Goal: Transaction & Acquisition: Purchase product/service

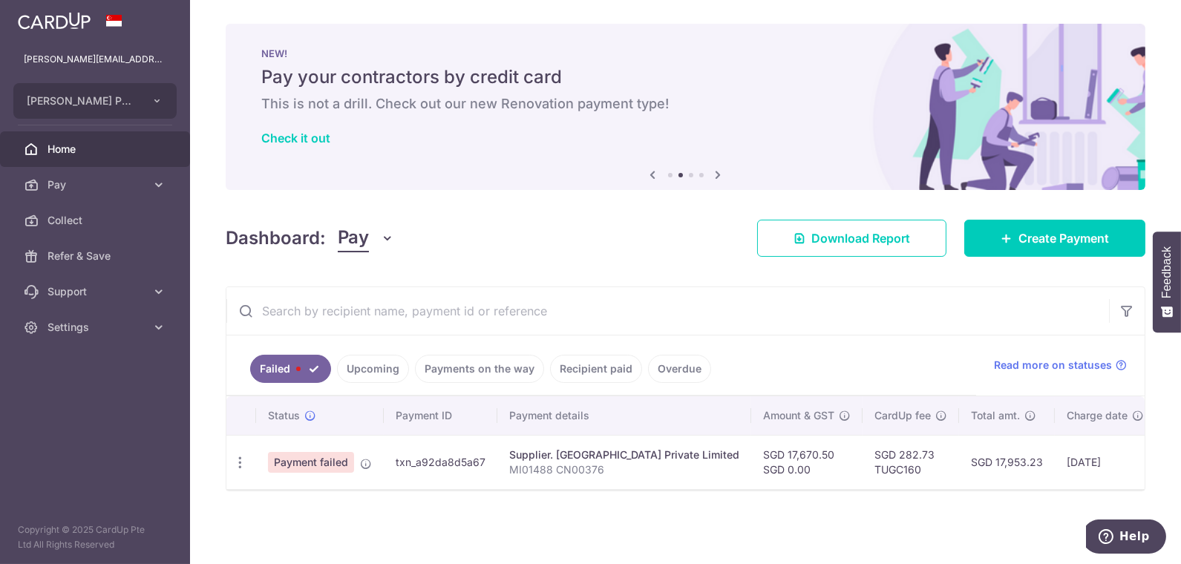
scroll to position [1, 0]
click at [64, 189] on span "Pay" at bounding box center [97, 184] width 98 height 15
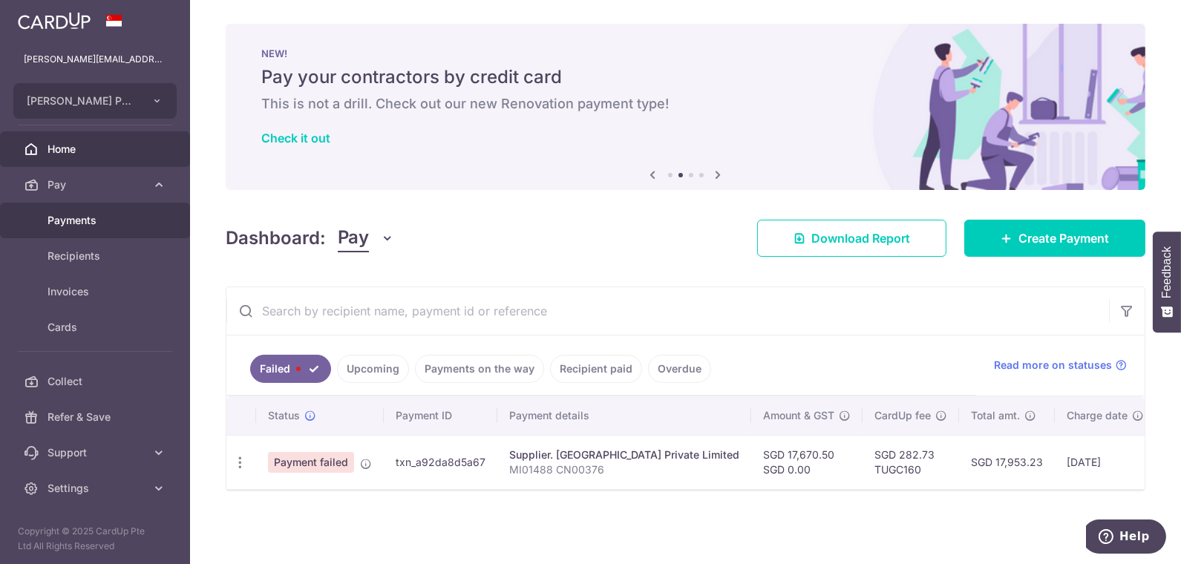
click at [79, 220] on span "Payments" at bounding box center [97, 220] width 98 height 15
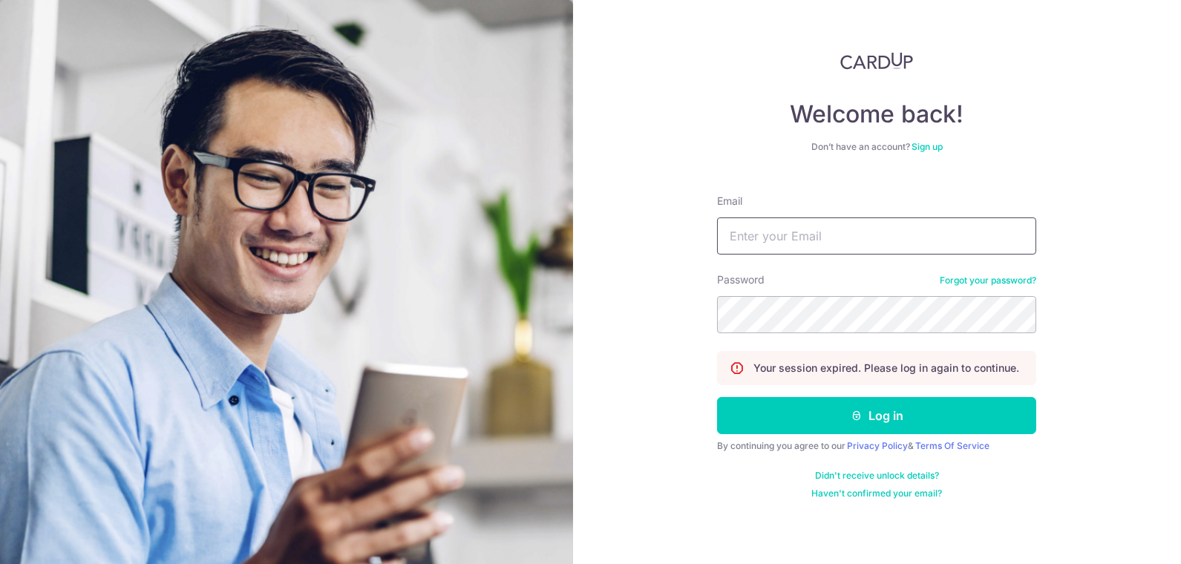
click at [865, 246] on input "Email" at bounding box center [876, 236] width 319 height 37
click at [818, 246] on input "Email" at bounding box center [876, 236] width 319 height 37
paste input "sheldon@theultimate.com.sg"
type input "sheldon@theultimate.com.sg"
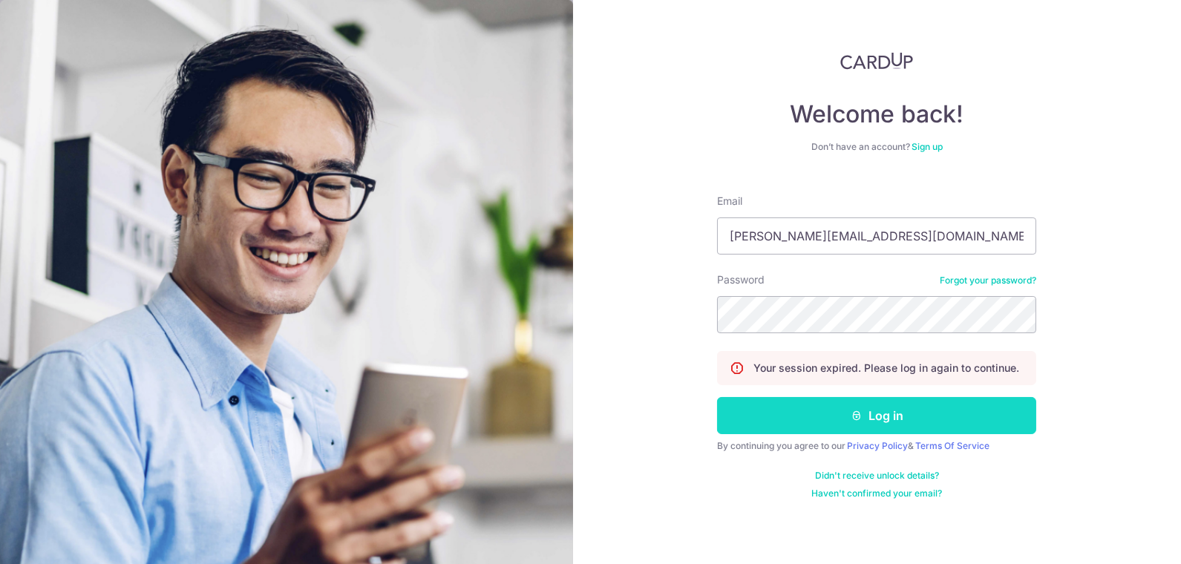
click at [880, 408] on button "Log in" at bounding box center [876, 415] width 319 height 37
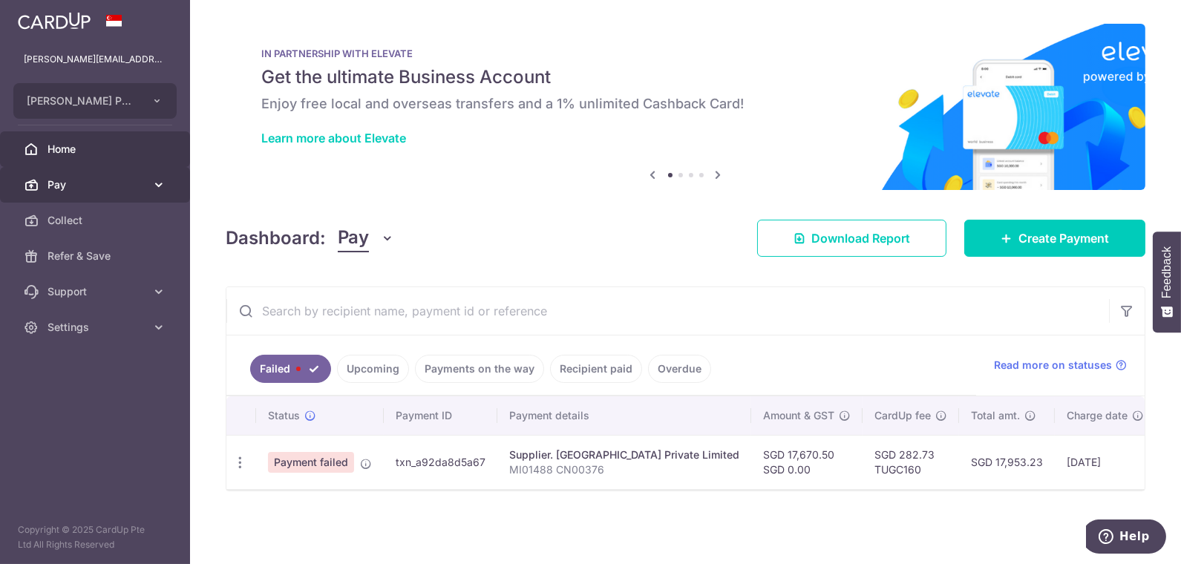
click at [79, 180] on span "Pay" at bounding box center [97, 184] width 98 height 15
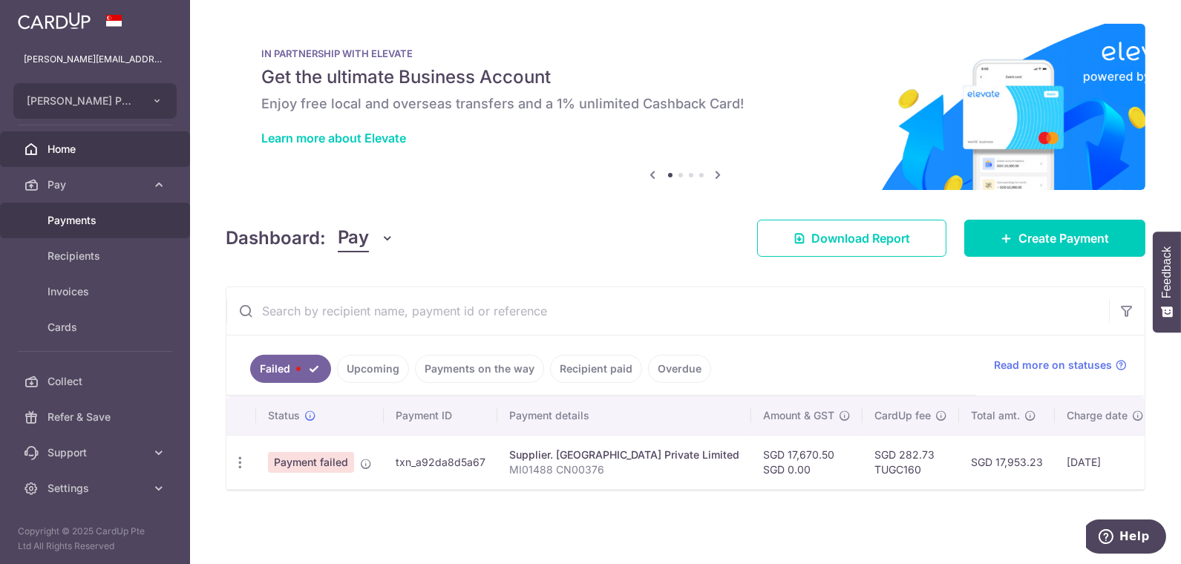
click at [81, 221] on span "Payments" at bounding box center [97, 220] width 98 height 15
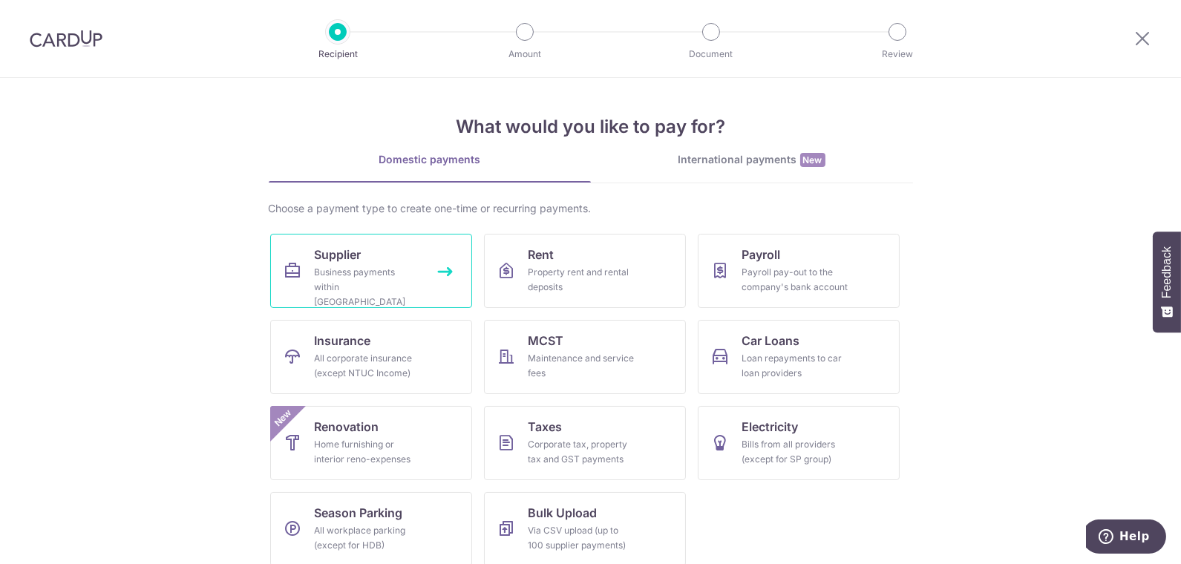
click at [360, 273] on div "Business payments within Singapore" at bounding box center [368, 287] width 107 height 45
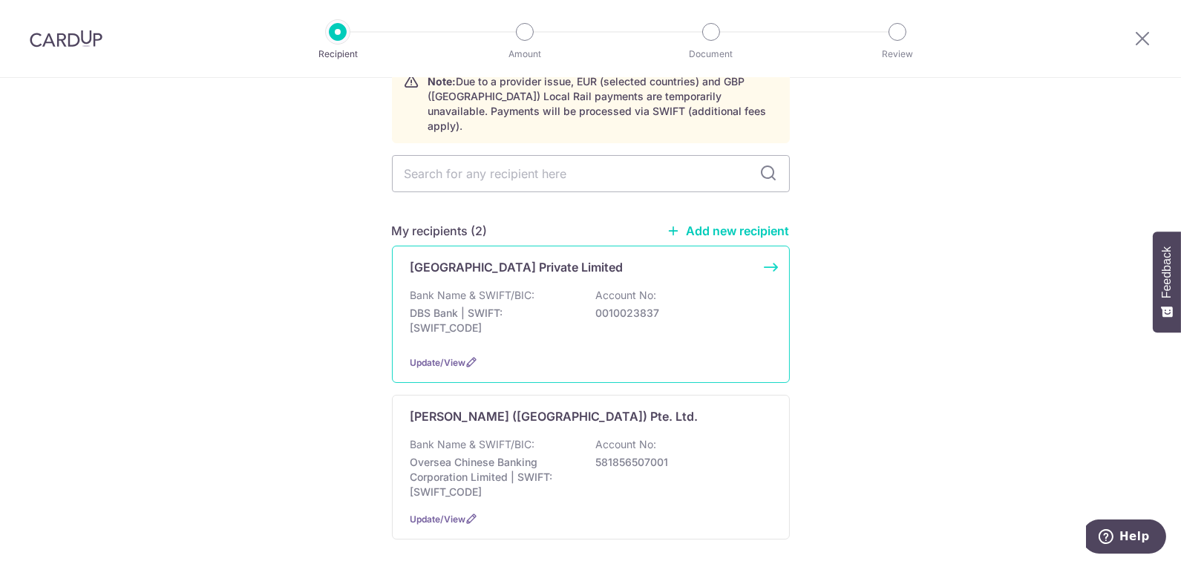
scroll to position [82, 0]
click at [589, 287] on div "Bank Name & SWIFT/BIC: DBS Bank | SWIFT: [SWIFT_CODE] Account No: 0010023837" at bounding box center [591, 314] width 361 height 55
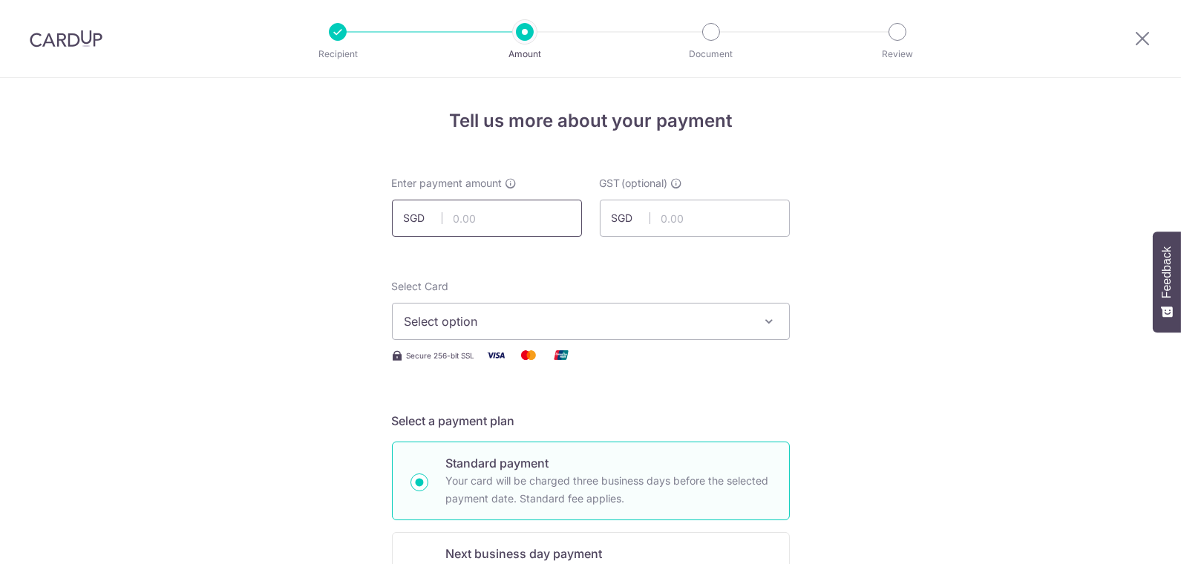
drag, startPoint x: 488, startPoint y: 214, endPoint x: 1043, endPoint y: 276, distance: 558.9
click at [488, 214] on input "text" at bounding box center [487, 218] width 190 height 37
type input "17,670.50"
click at [555, 331] on button "Select option" at bounding box center [591, 321] width 398 height 37
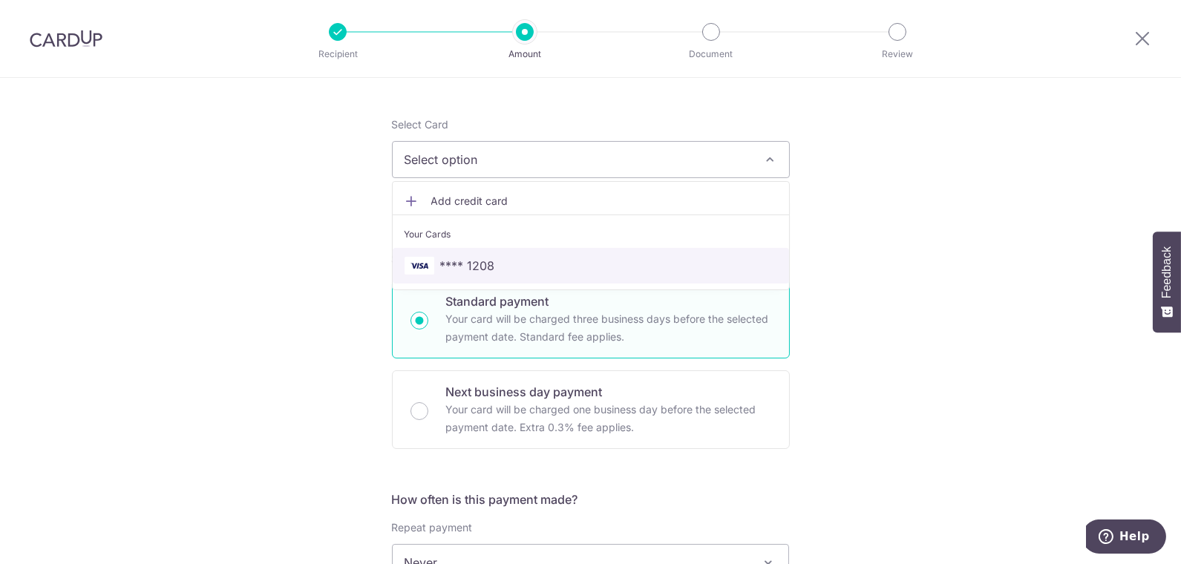
scroll to position [165, 0]
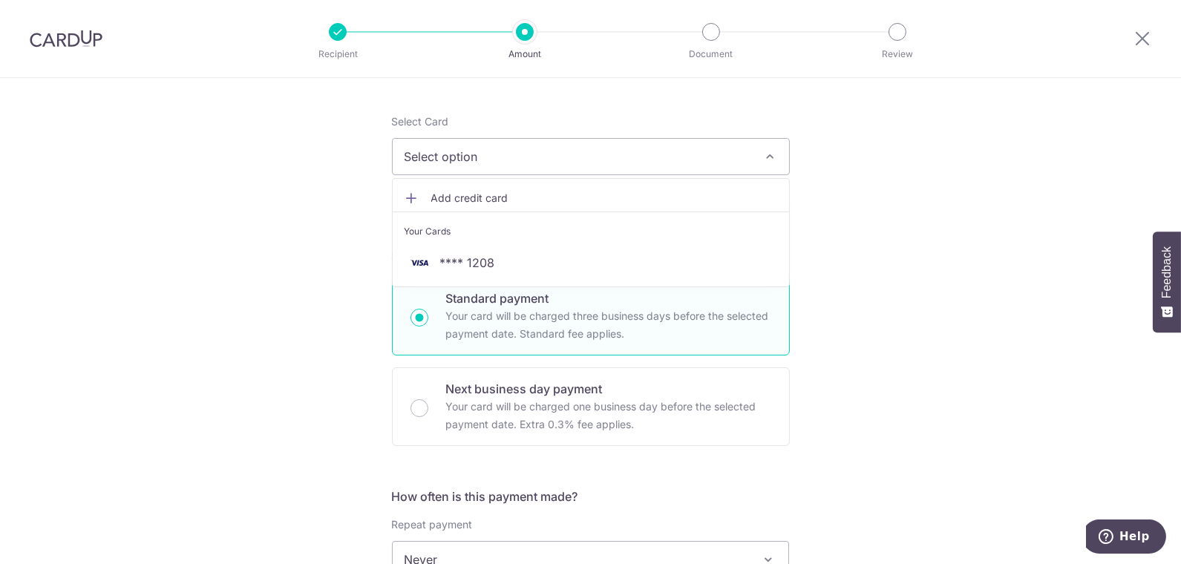
click at [467, 197] on span "Add credit card" at bounding box center [604, 198] width 346 height 15
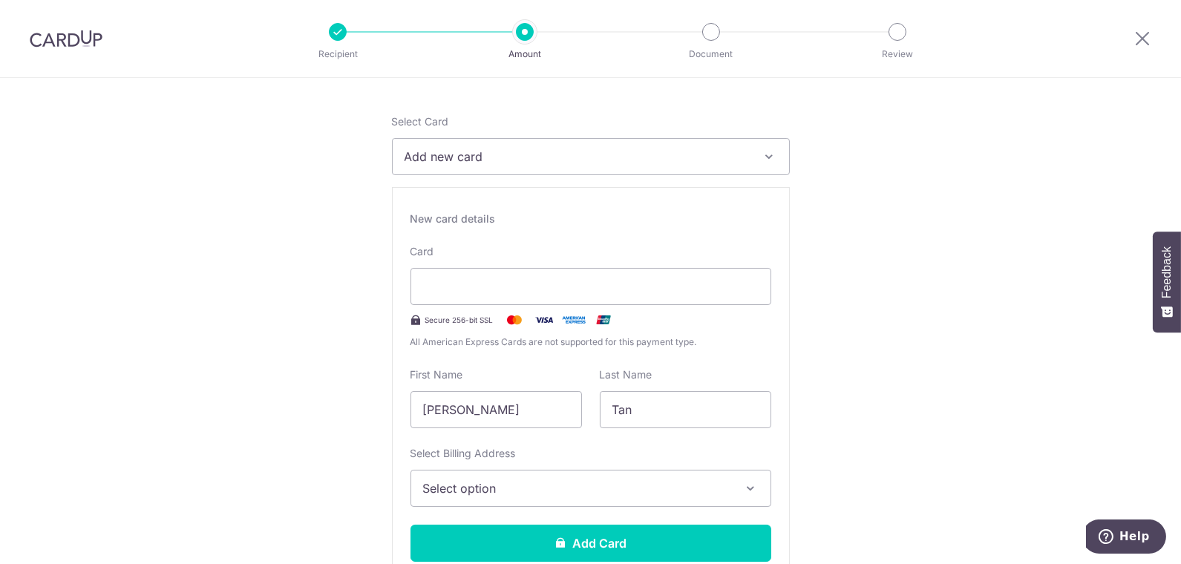
click at [526, 148] on span "Add new card" at bounding box center [578, 157] width 346 height 18
click at [483, 411] on input "6Sheldon" at bounding box center [497, 409] width 172 height 37
drag, startPoint x: 497, startPoint y: 410, endPoint x: 319, endPoint y: 399, distance: 178.5
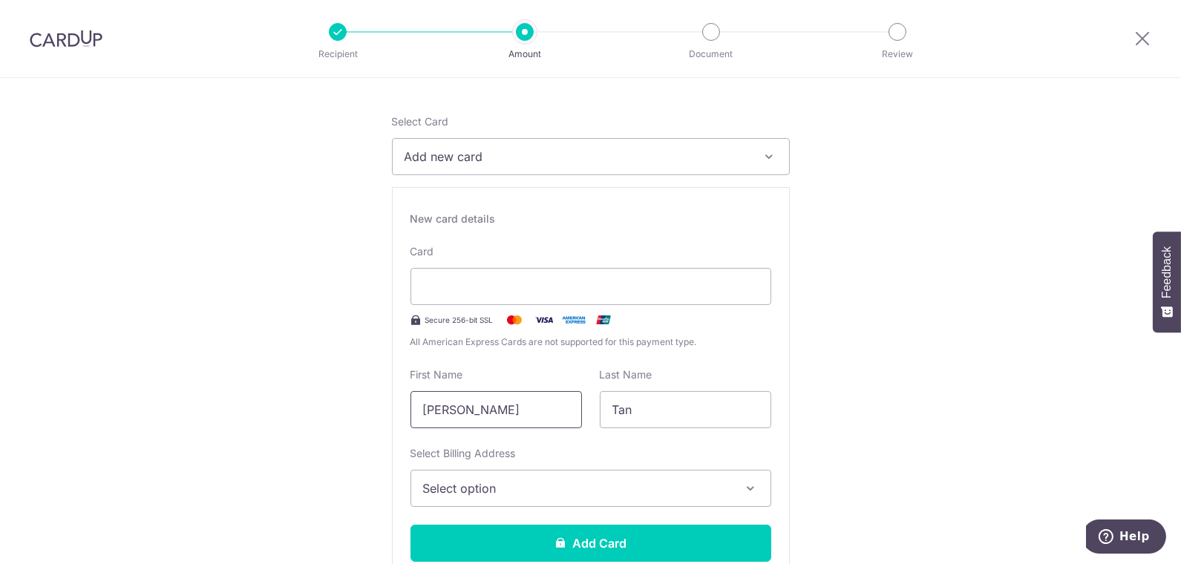
type input "Pushpa"
type input "Tulsidas"
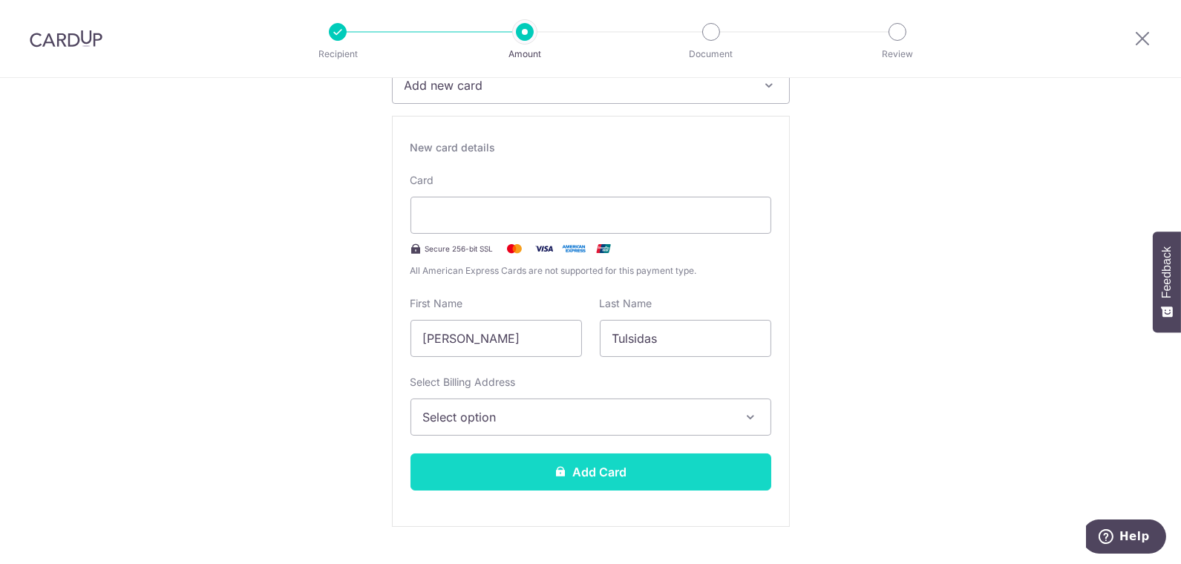
scroll to position [330, 0]
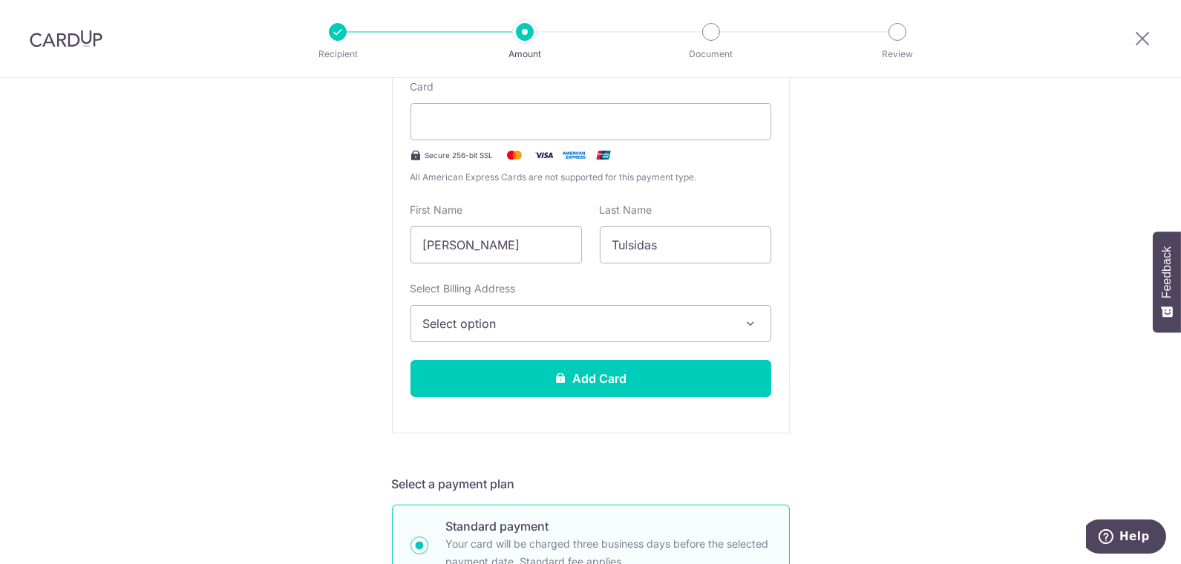
click at [521, 333] on button "Select option" at bounding box center [591, 323] width 361 height 37
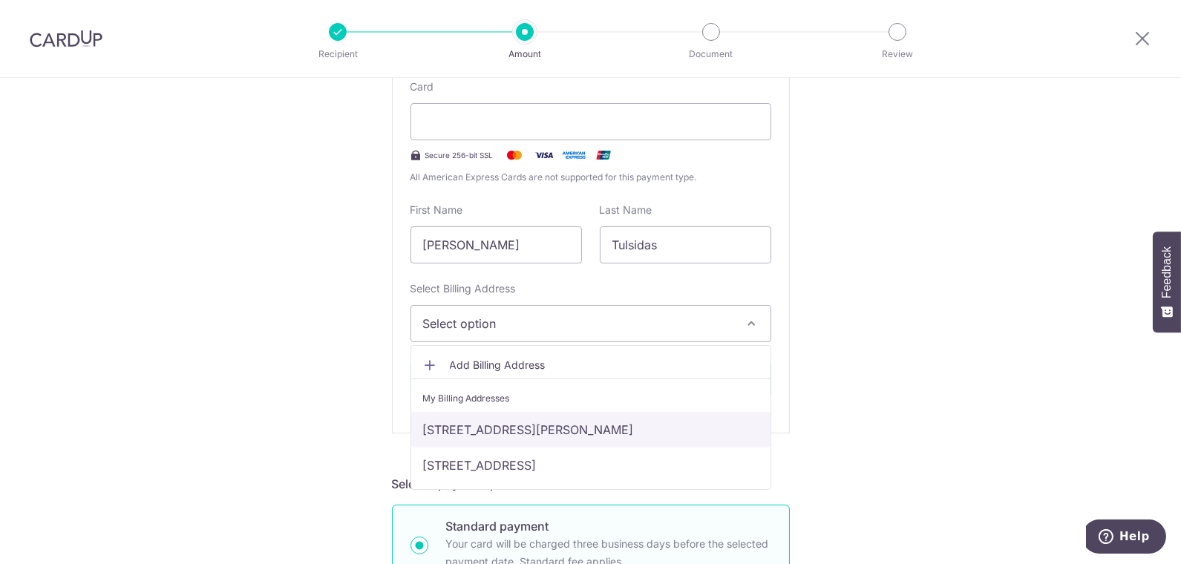
click at [610, 434] on link "113A WHITLEY ROAD, Singapore, Singapore-297839" at bounding box center [590, 430] width 359 height 36
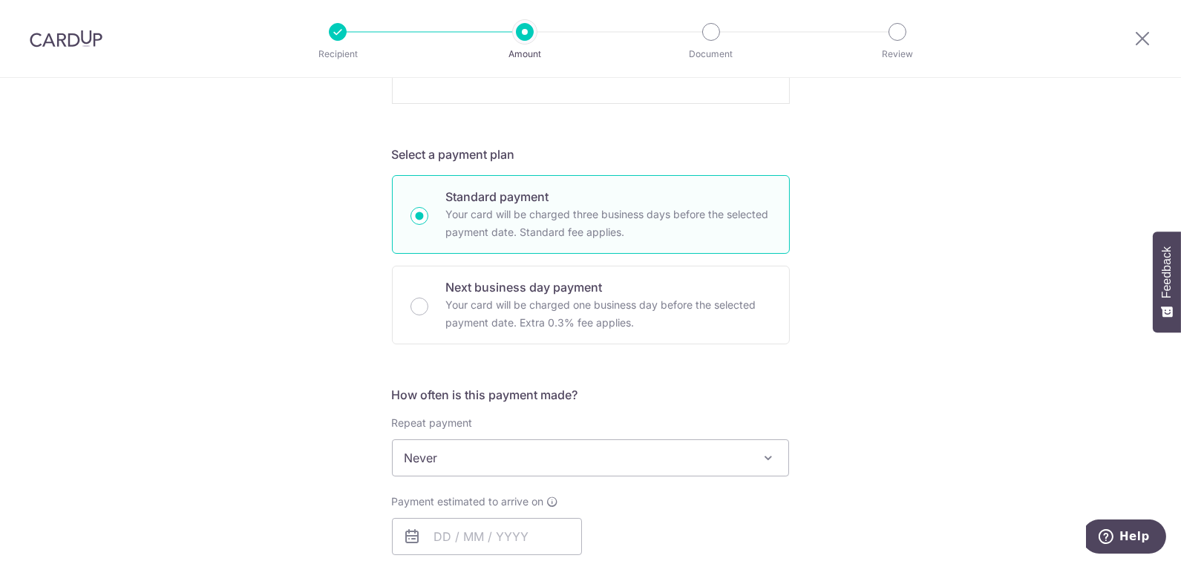
scroll to position [494, 0]
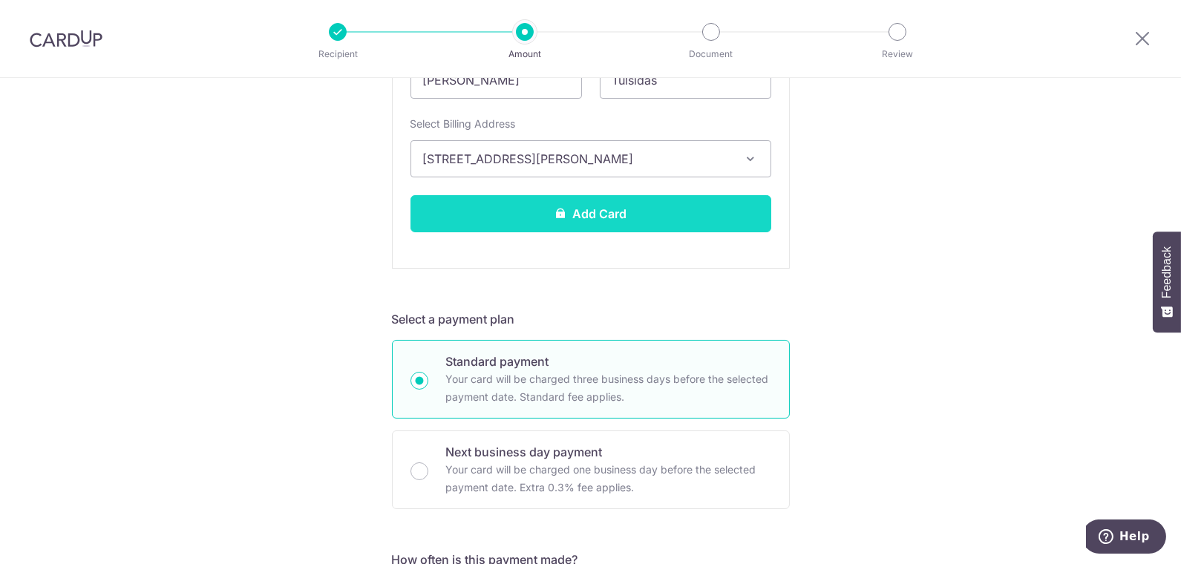
click at [595, 209] on button "Add Card" at bounding box center [591, 213] width 361 height 37
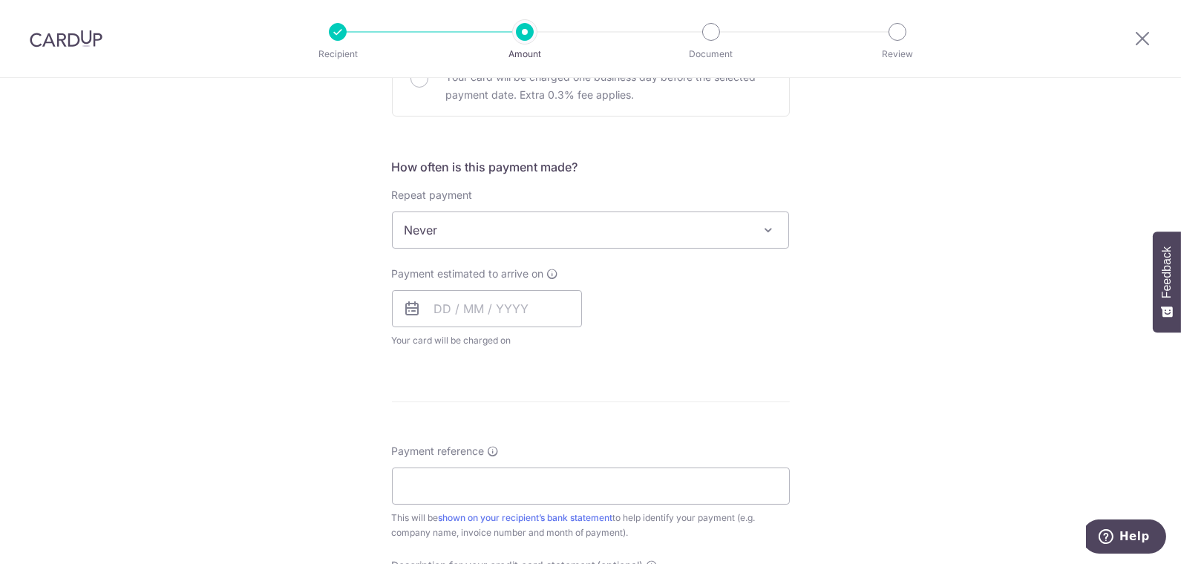
scroll to position [494, 0]
click at [442, 305] on input "text" at bounding box center [487, 308] width 190 height 37
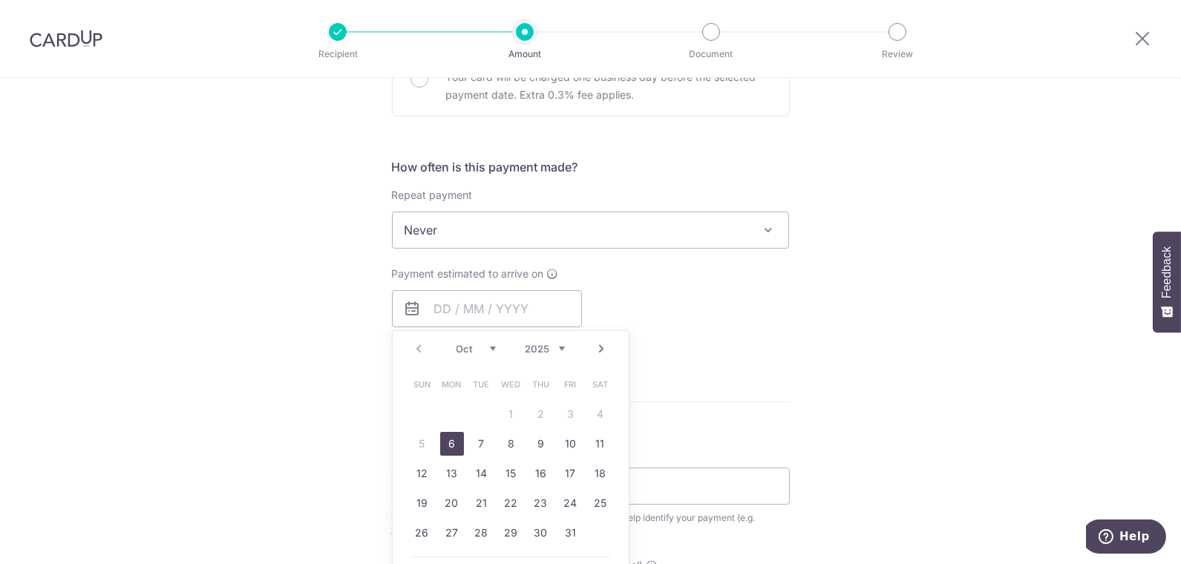
drag, startPoint x: 451, startPoint y: 442, endPoint x: 843, endPoint y: 354, distance: 402.4
click at [451, 442] on link "6" at bounding box center [452, 444] width 24 height 24
type input "06/10/2025"
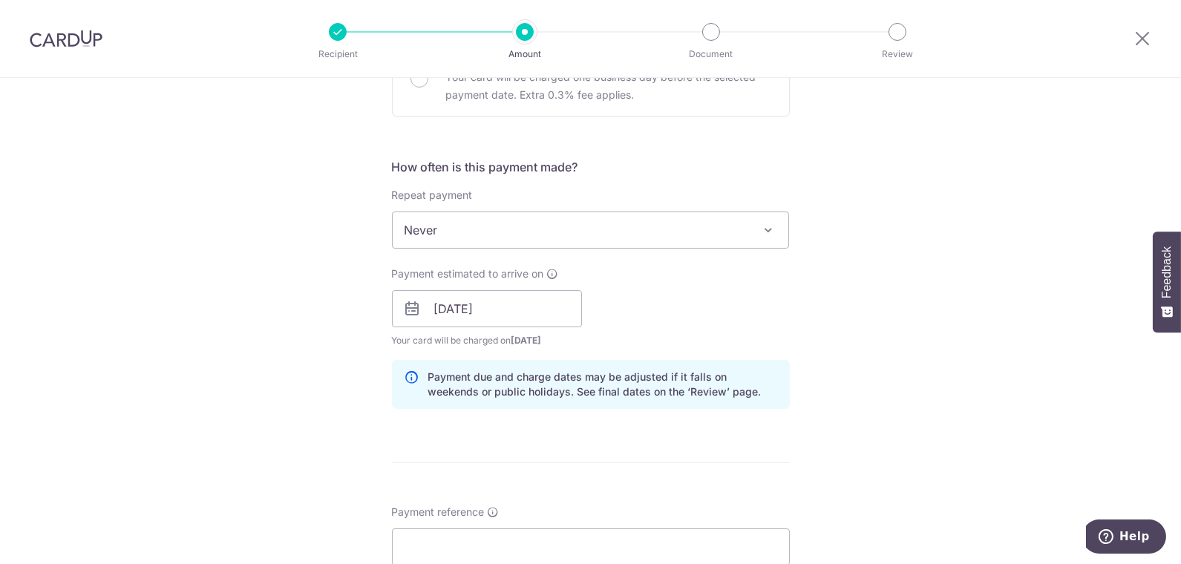
click at [850, 313] on div "Tell us more about your payment Enter payment amount SGD 17,670.50 17670.50 GST…" at bounding box center [590, 335] width 1181 height 1504
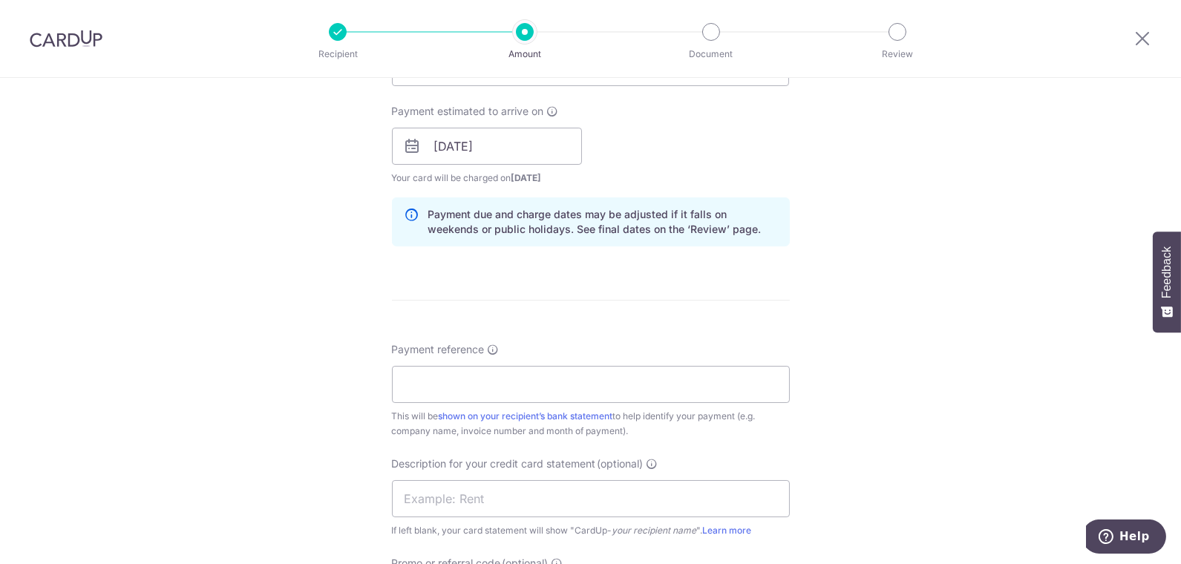
scroll to position [659, 0]
click at [498, 391] on input "Payment reference" at bounding box center [591, 382] width 398 height 37
click at [522, 379] on input "Rael Pte Ltd MI01070" at bounding box center [591, 382] width 398 height 37
drag, startPoint x: 500, startPoint y: 376, endPoint x: 656, endPoint y: 370, distance: 156.1
click at [656, 370] on input "Rael Pte Ltd MI01070" at bounding box center [591, 382] width 398 height 37
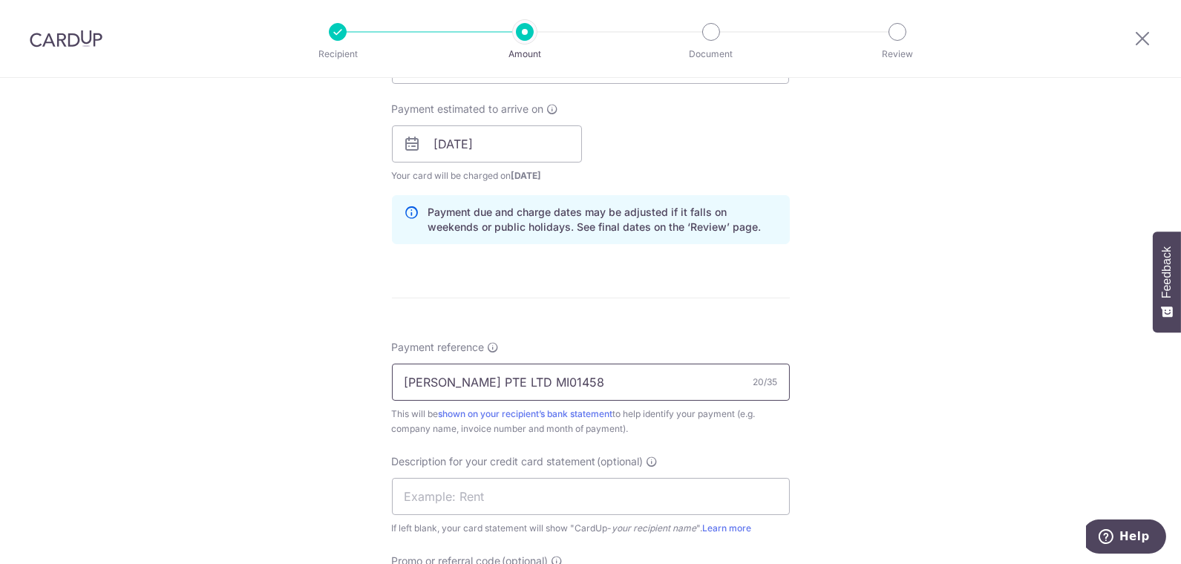
click at [567, 385] on input "RAEL PTE LTD MI01458" at bounding box center [591, 382] width 398 height 37
type input "RAEL PTE LTD MI01458 CN376"
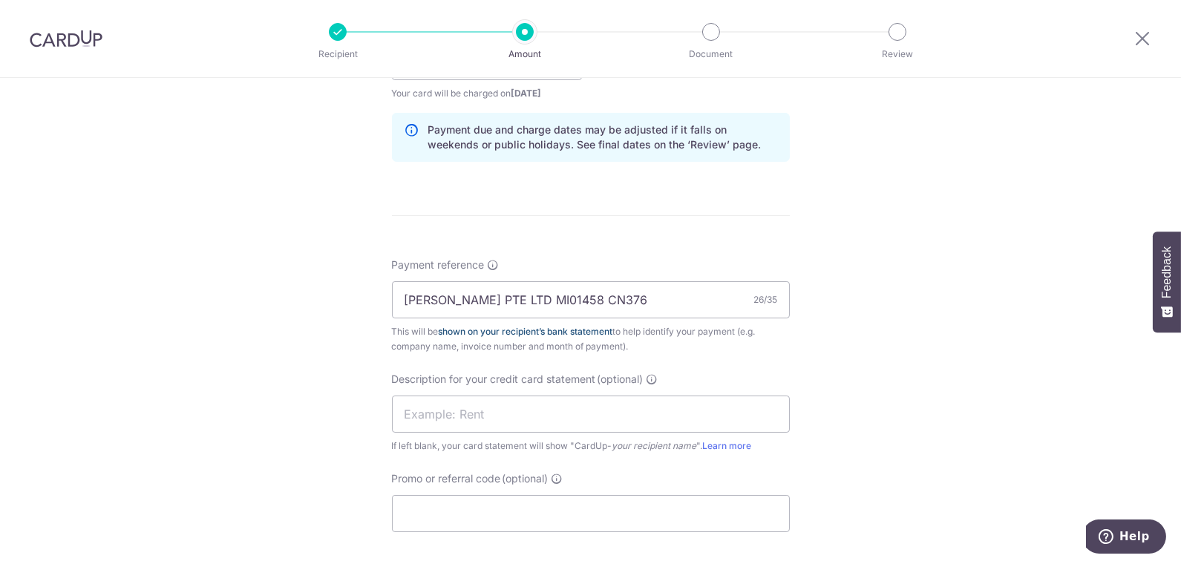
scroll to position [742, 0]
click at [522, 413] on input "text" at bounding box center [591, 413] width 398 height 37
click at [508, 419] on input "Rael Goodwd Jun" at bounding box center [591, 413] width 398 height 37
drag, startPoint x: 479, startPoint y: 412, endPoint x: 746, endPoint y: 224, distance: 326.7
click at [794, 415] on div "Tell us more about your payment Enter payment amount SGD 17,670.50 17670.50 GST…" at bounding box center [590, 87] width 1181 height 1504
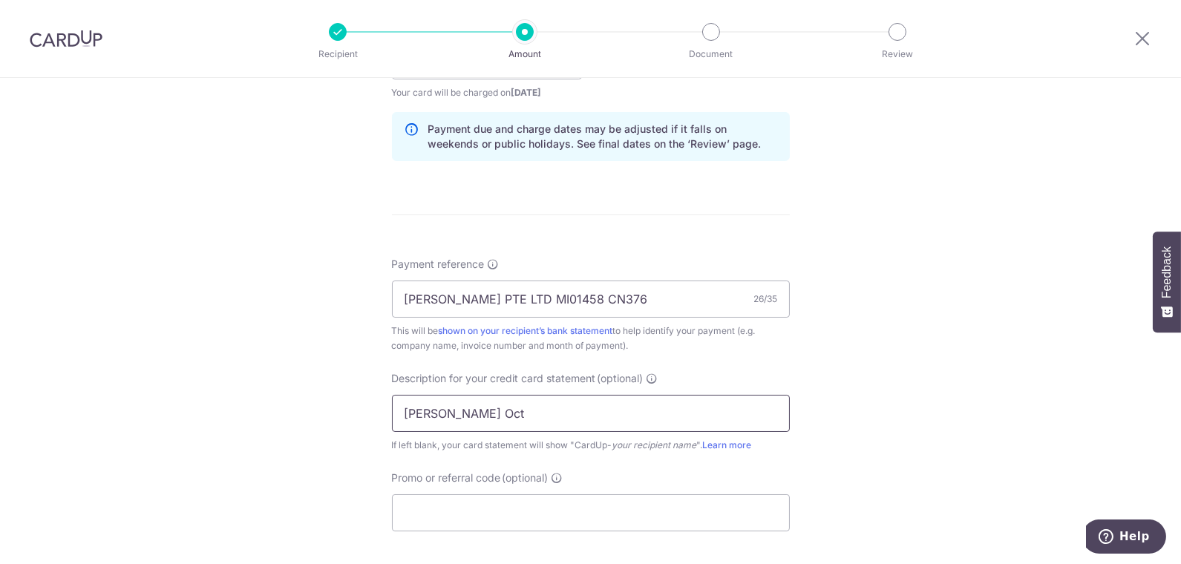
type input "Rael Goodwd Oct"
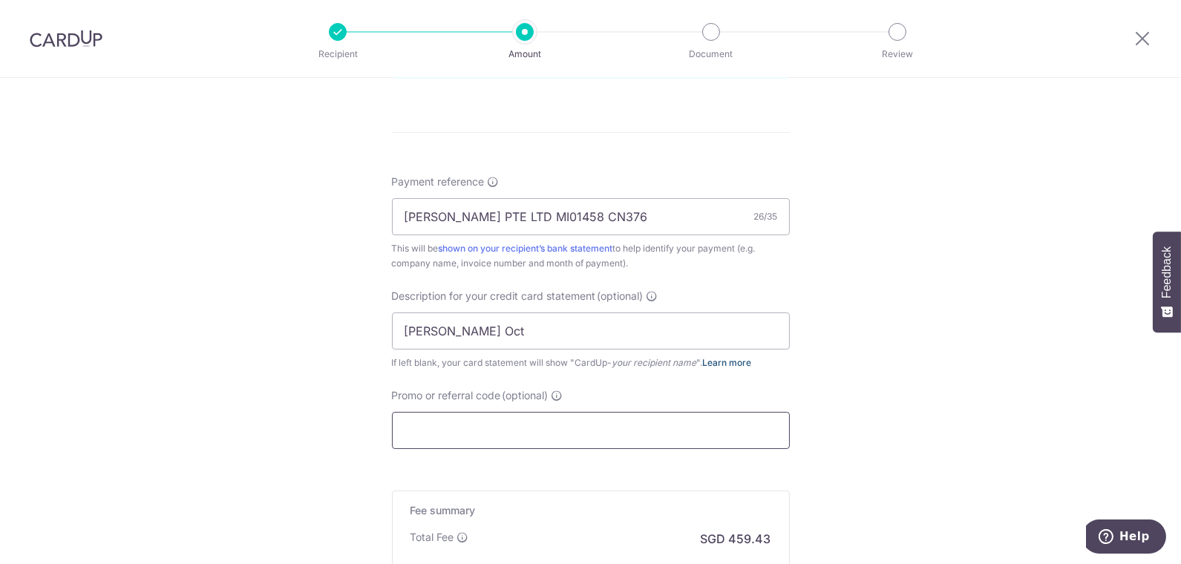
scroll to position [907, 0]
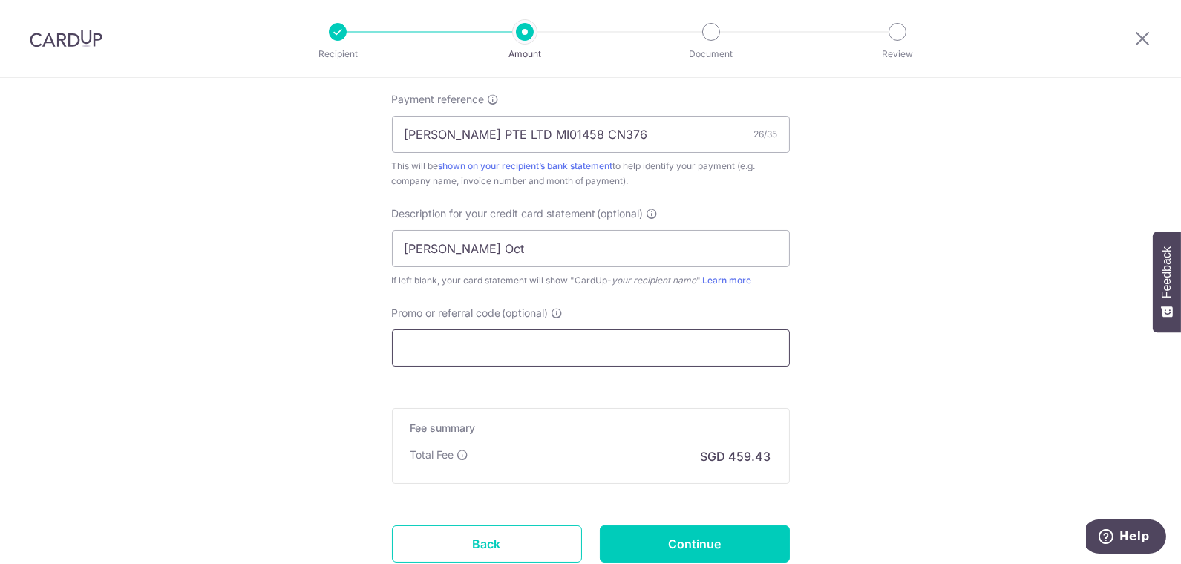
click at [532, 339] on input "Promo or referral code (optional)" at bounding box center [591, 348] width 398 height 37
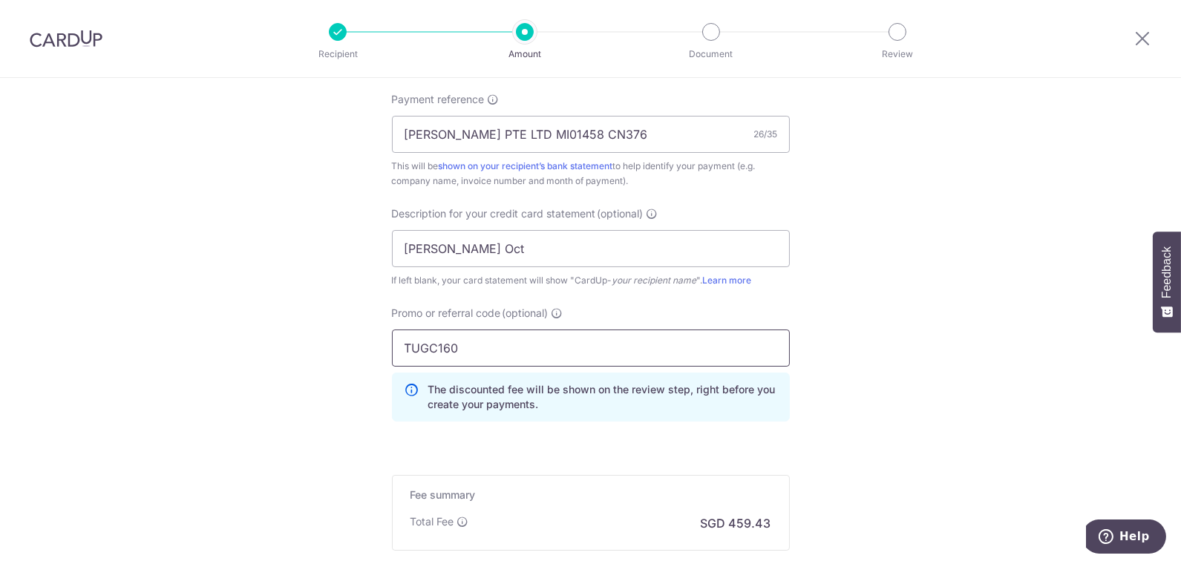
type input "TUGC160"
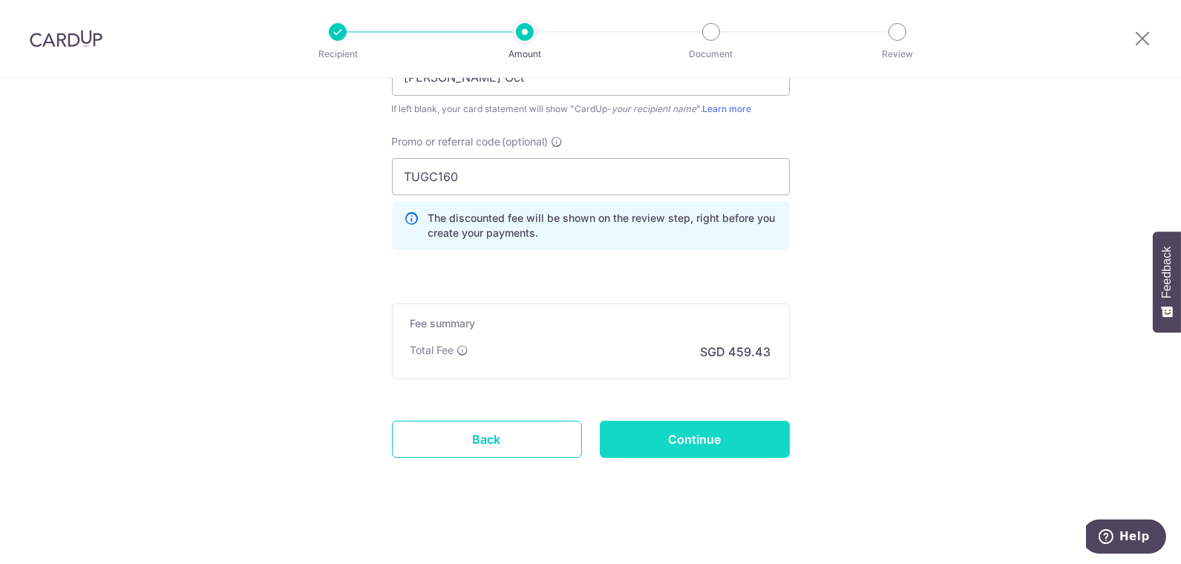
click at [712, 439] on input "Continue" at bounding box center [695, 439] width 190 height 37
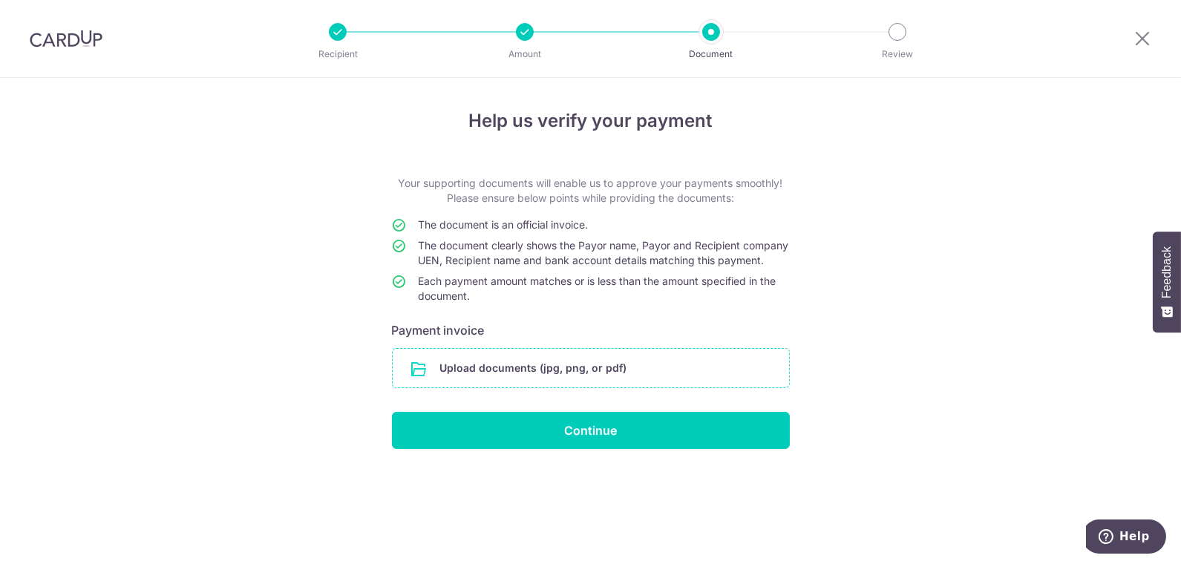
click at [644, 380] on input "file" at bounding box center [591, 368] width 396 height 39
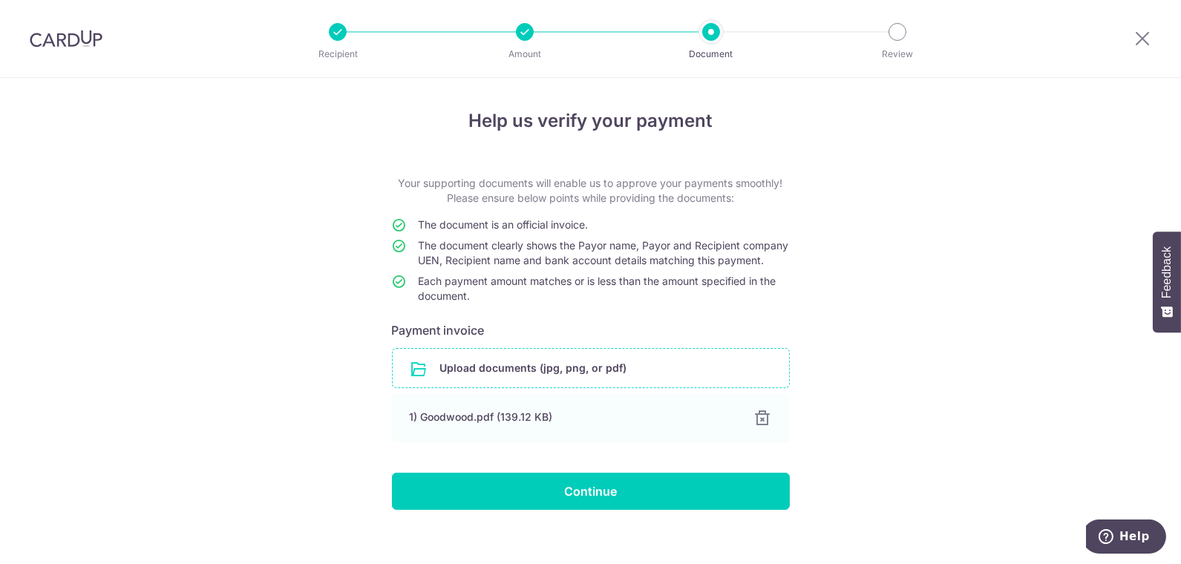
click at [567, 388] on input "file" at bounding box center [591, 368] width 396 height 39
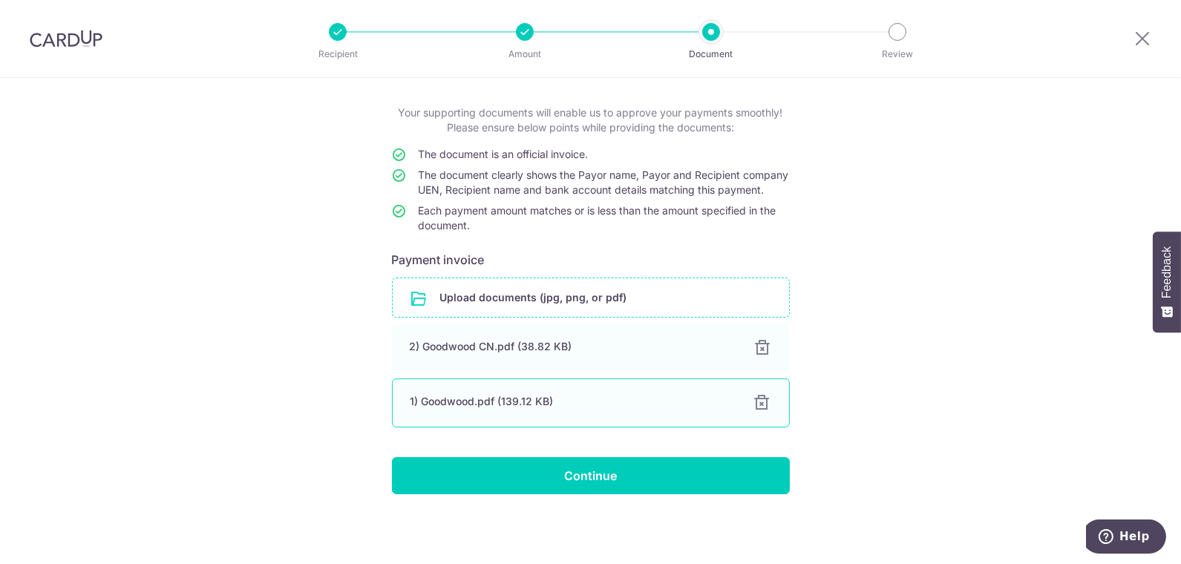
scroll to position [82, 0]
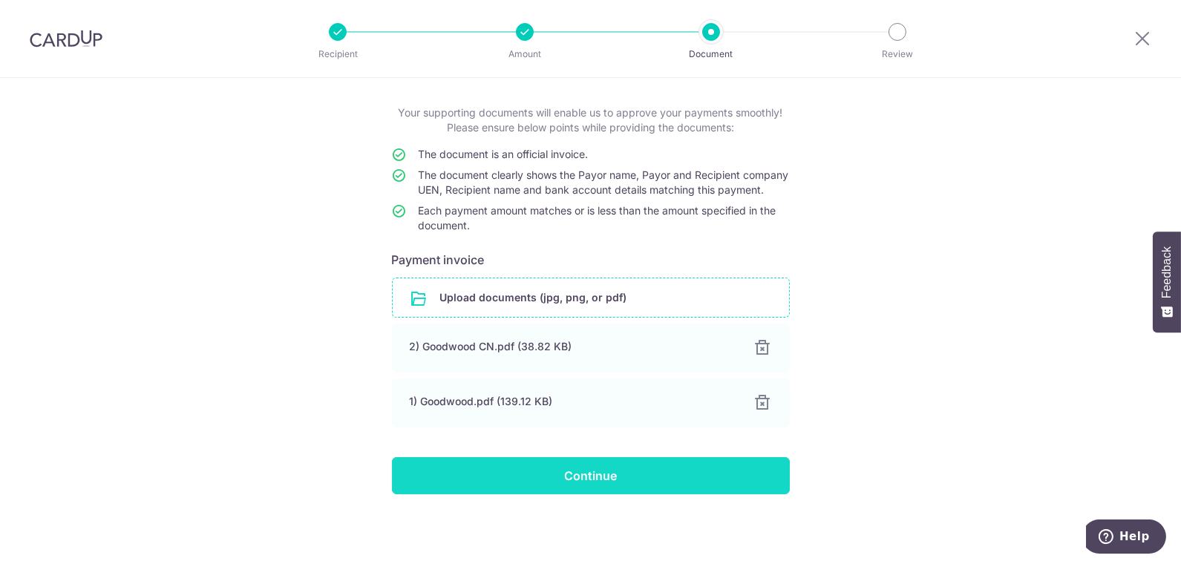
click at [611, 477] on input "Continue" at bounding box center [591, 475] width 398 height 37
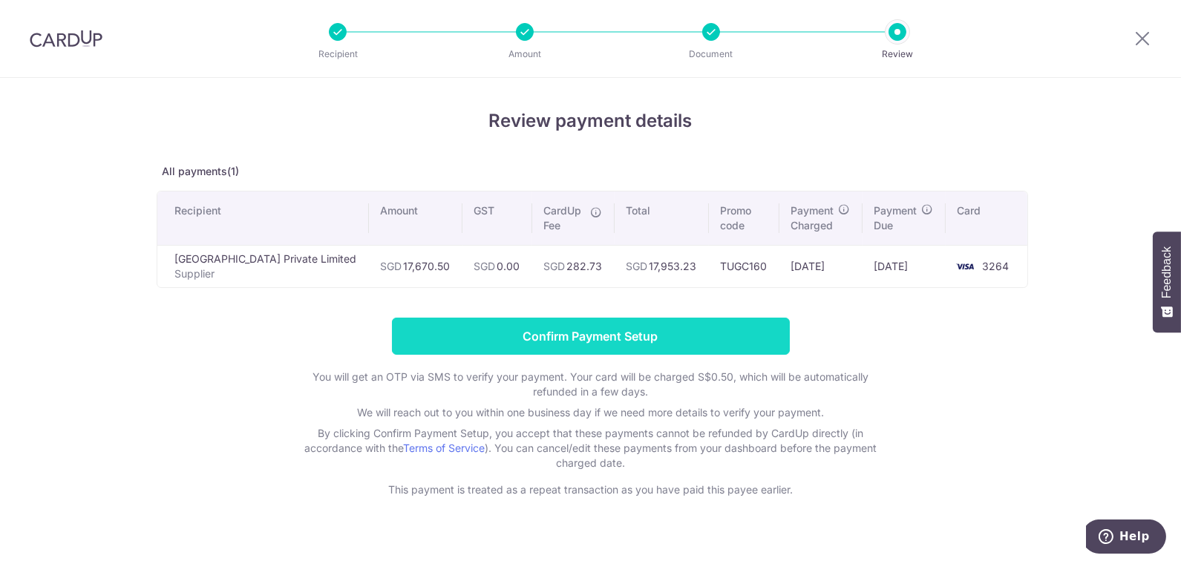
click at [704, 334] on input "Confirm Payment Setup" at bounding box center [591, 336] width 398 height 37
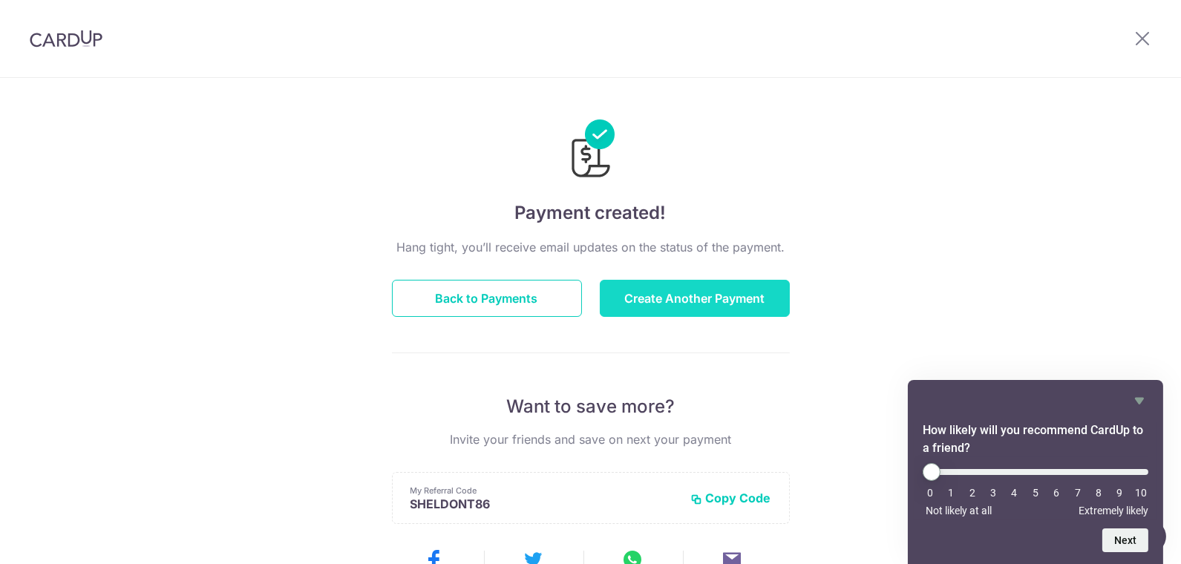
click at [714, 293] on button "Create Another Payment" at bounding box center [695, 298] width 190 height 37
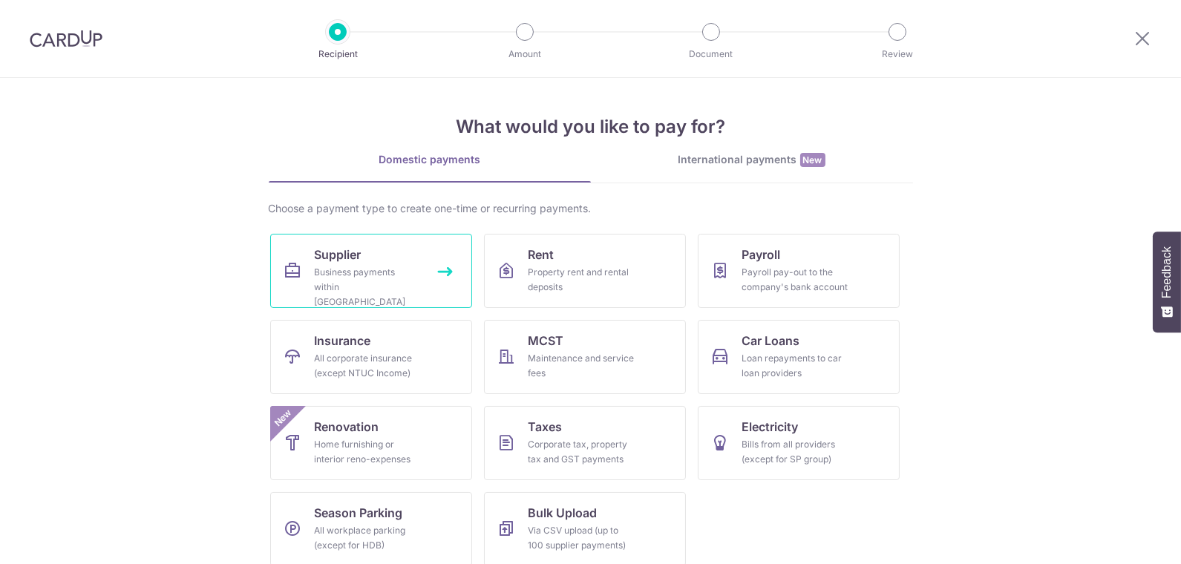
click at [387, 265] on div "Business payments within [GEOGRAPHIC_DATA]" at bounding box center [368, 287] width 107 height 45
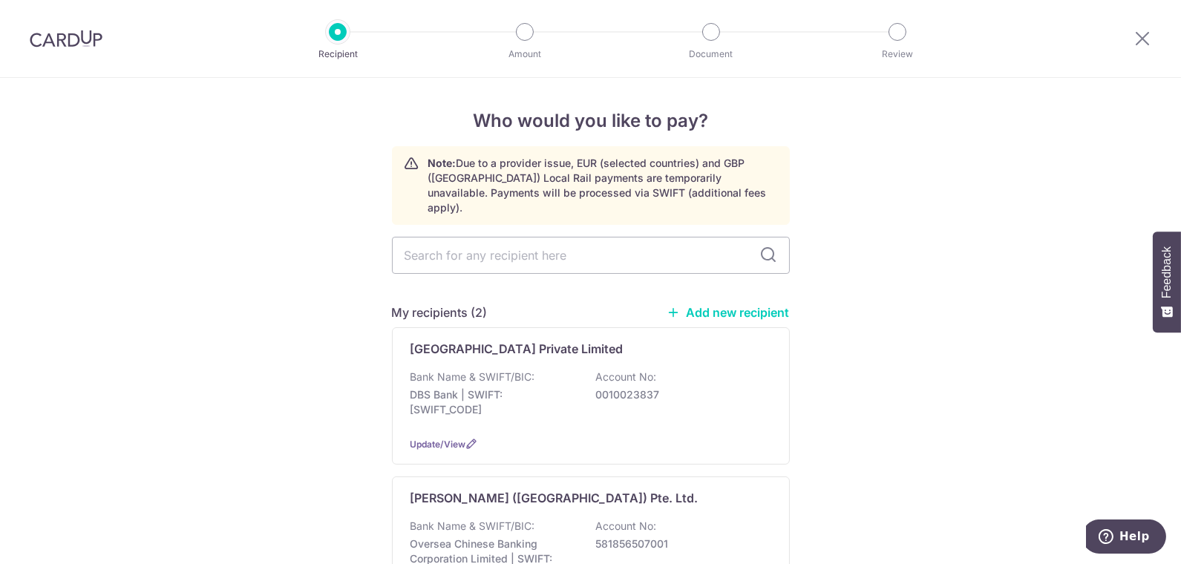
click at [69, 36] on img at bounding box center [66, 39] width 73 height 18
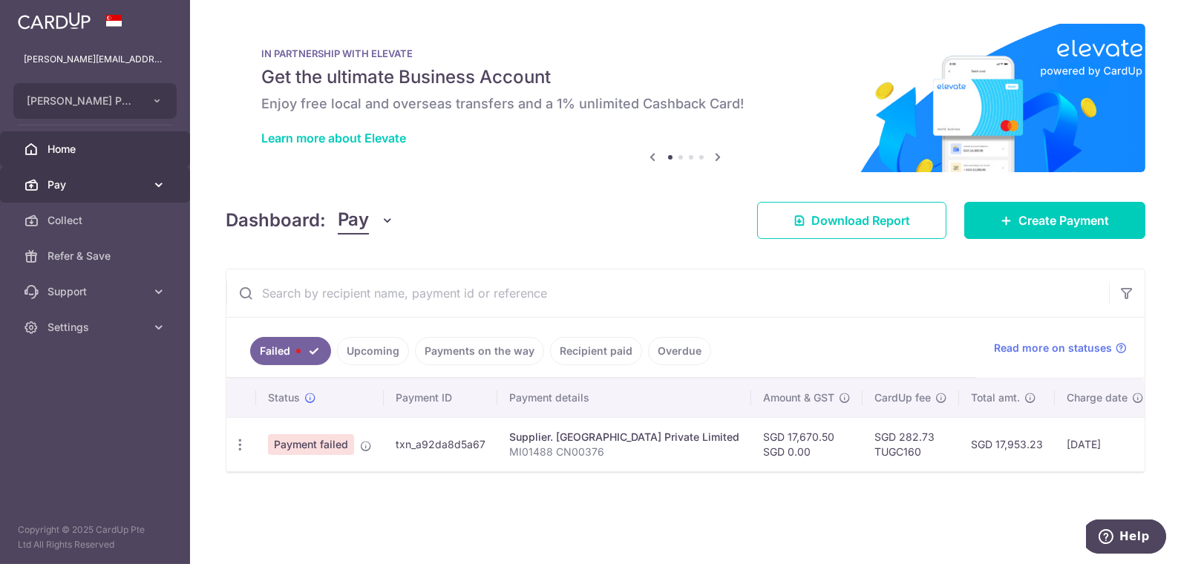
click at [79, 186] on span "Pay" at bounding box center [97, 184] width 98 height 15
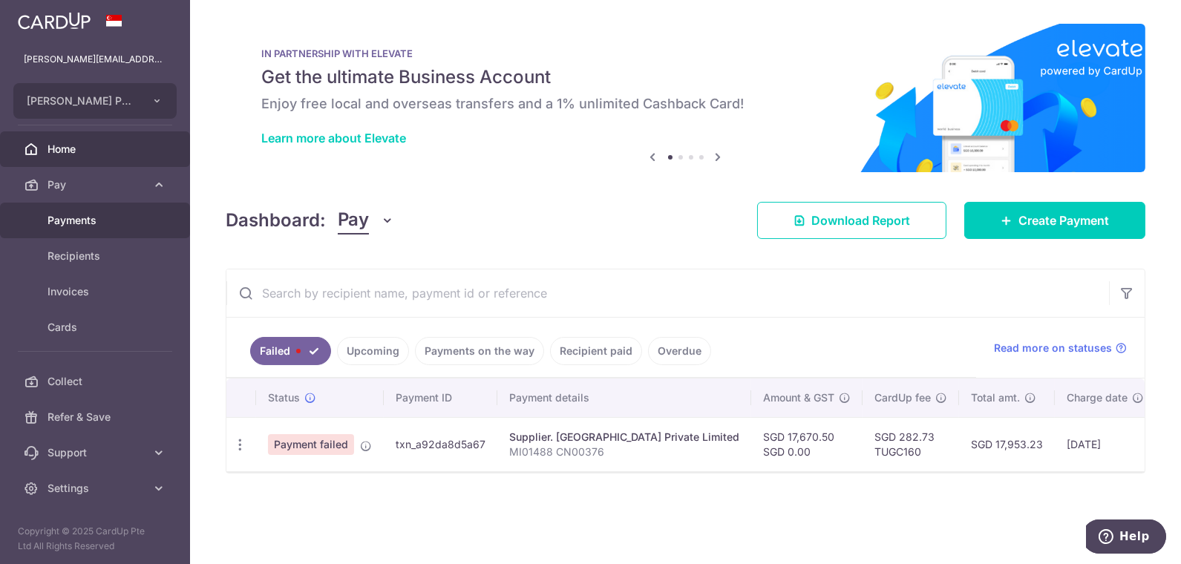
click at [85, 224] on span "Payments" at bounding box center [97, 220] width 98 height 15
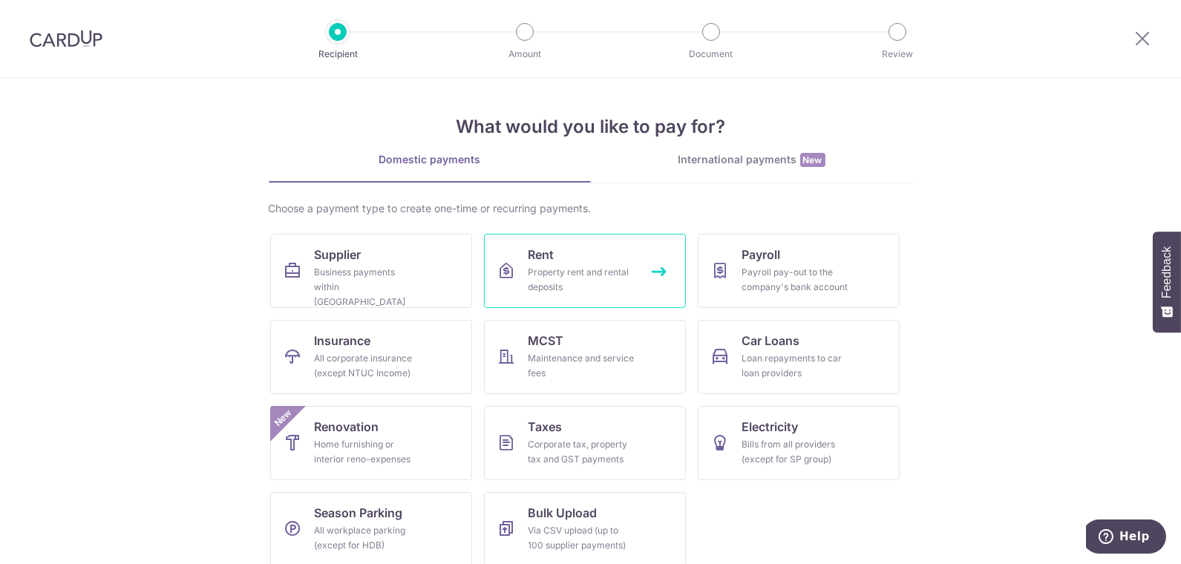
click at [591, 273] on div "Property rent and rental deposits" at bounding box center [582, 280] width 107 height 30
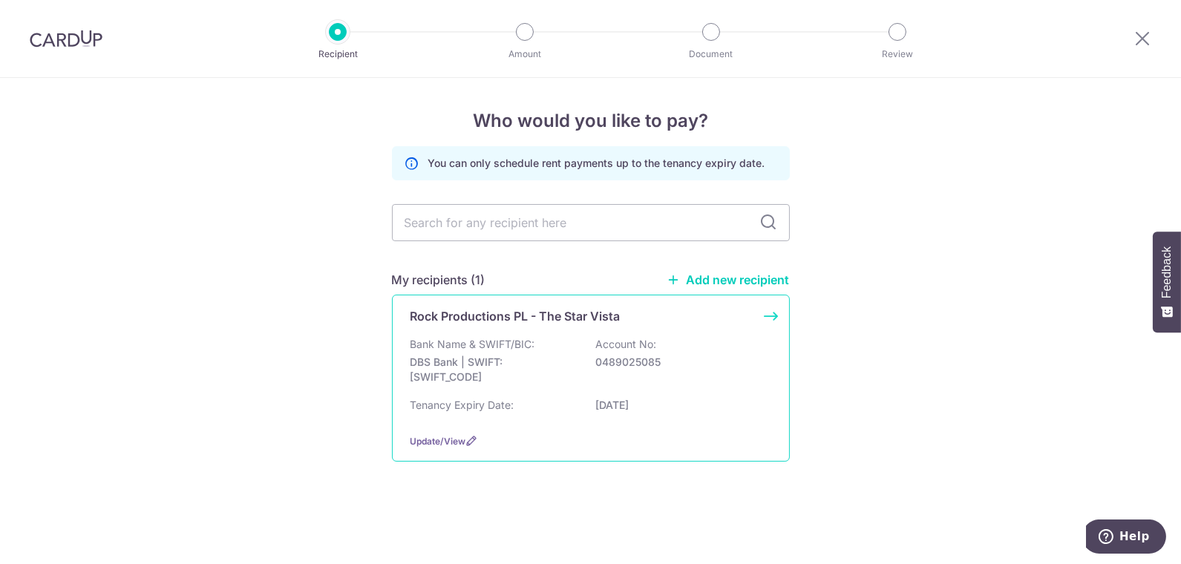
click at [549, 362] on p "DBS Bank | SWIFT: DBSSSGSGXXX" at bounding box center [494, 370] width 166 height 30
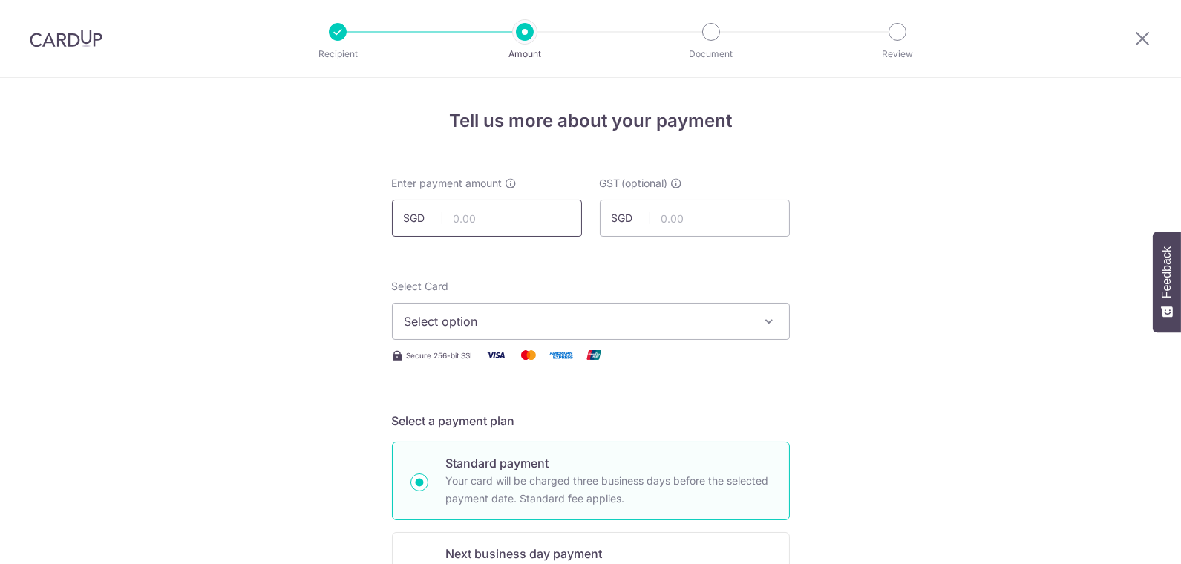
click at [502, 220] on input "text" at bounding box center [487, 218] width 190 height 37
type input "17,831.50"
click at [505, 321] on span "Select option" at bounding box center [578, 322] width 346 height 18
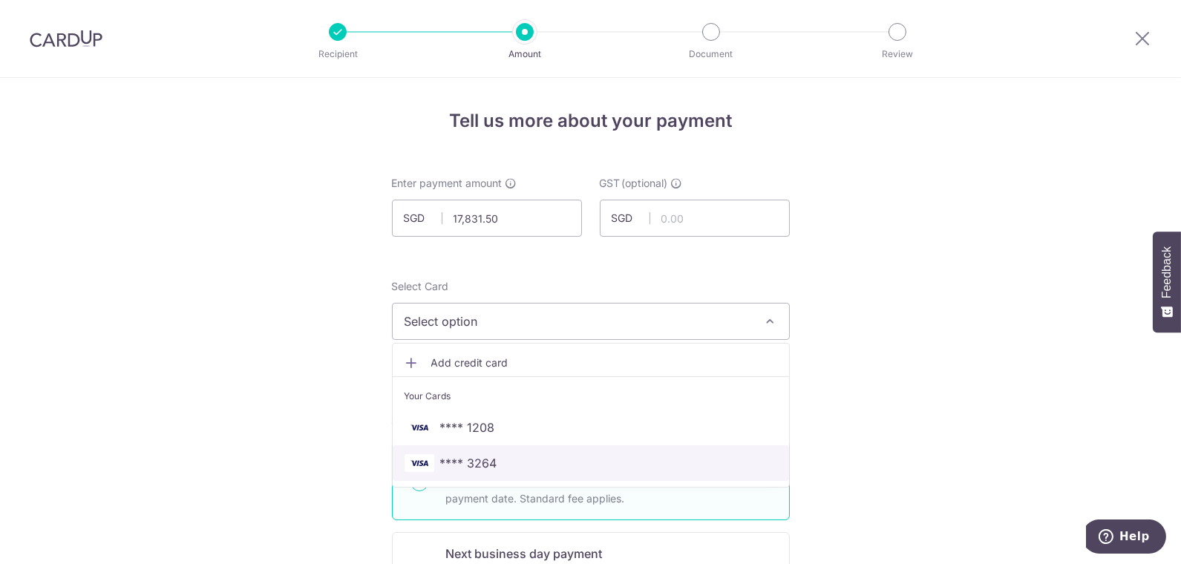
click at [549, 461] on span "**** 3264" at bounding box center [591, 463] width 373 height 18
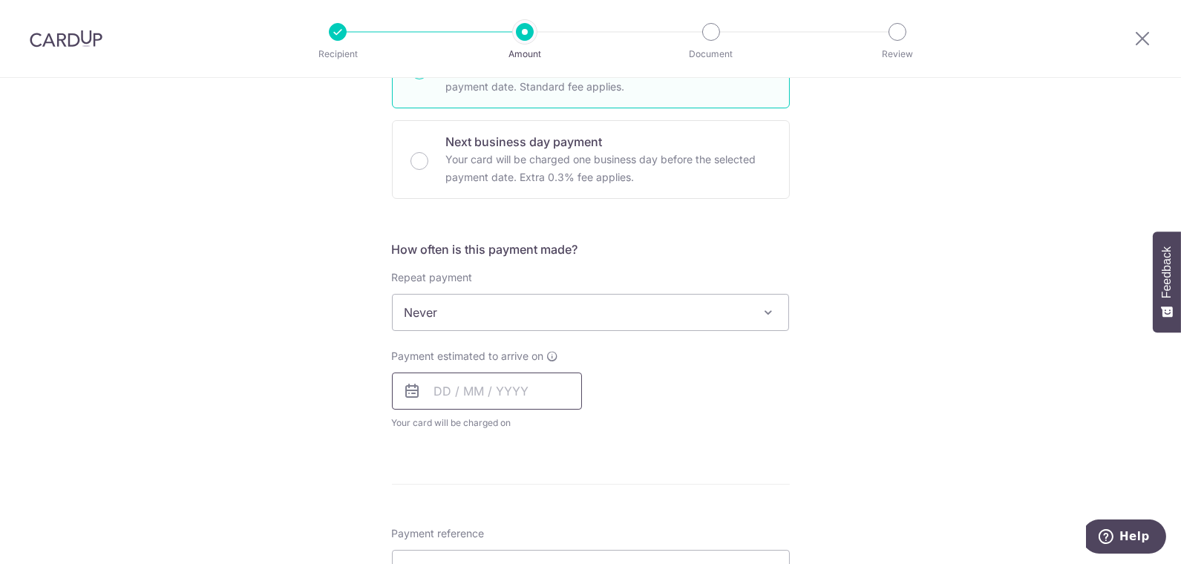
click at [483, 386] on input "text" at bounding box center [487, 391] width 190 height 37
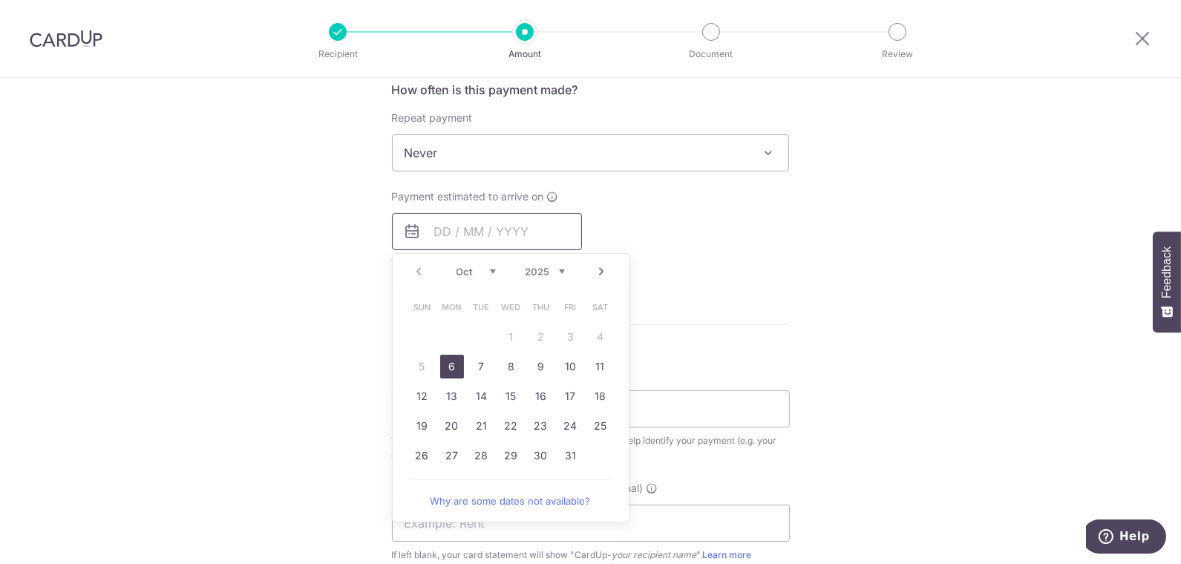
scroll to position [577, 0]
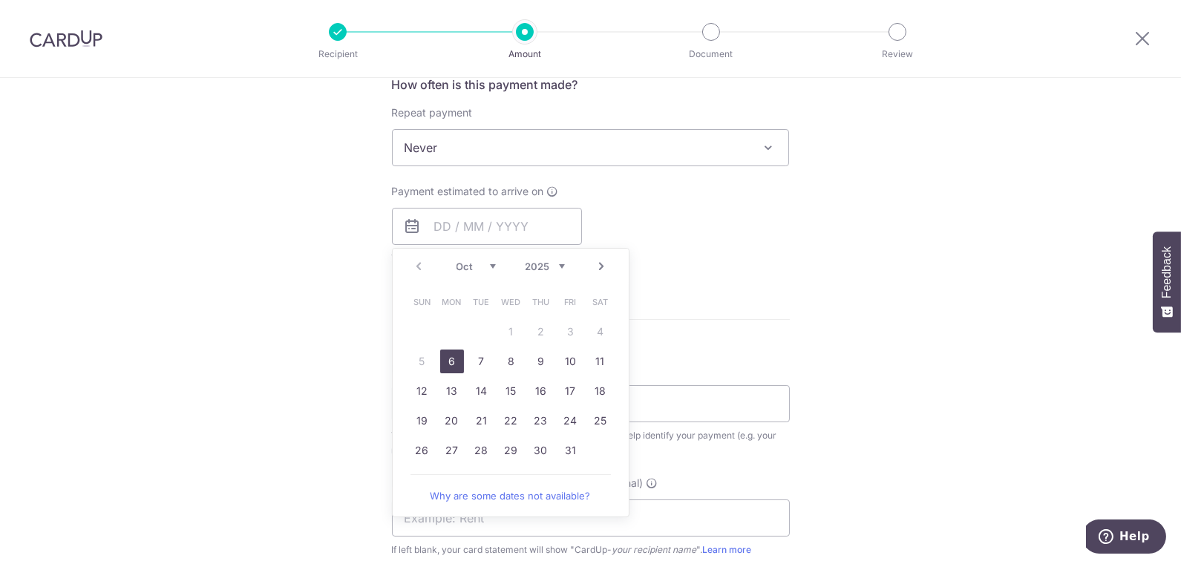
click at [447, 355] on link "6" at bounding box center [452, 362] width 24 height 24
type input "06/10/2025"
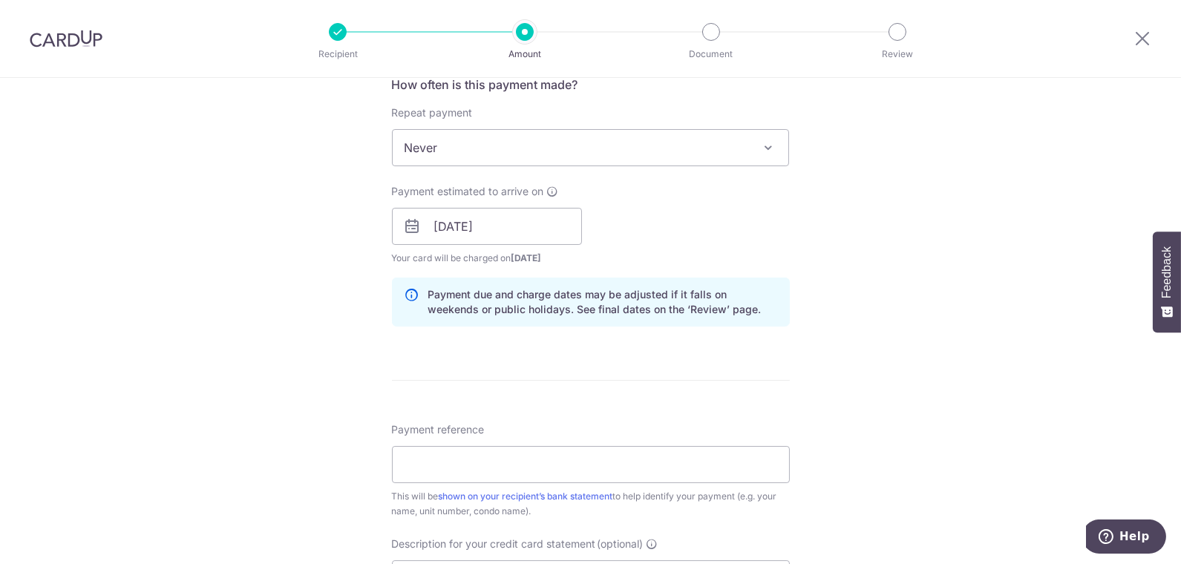
drag, startPoint x: 833, startPoint y: 295, endPoint x: 840, endPoint y: 307, distance: 13.6
click at [840, 307] on div "Tell us more about your payment Enter payment amount SGD 17,831.50 17831.50 GST…" at bounding box center [590, 253] width 1181 height 1504
click at [476, 450] on input "Payment reference" at bounding box center [591, 464] width 398 height 37
click at [398, 457] on input "TSVINV25082699" at bounding box center [591, 464] width 398 height 37
drag, startPoint x: 627, startPoint y: 457, endPoint x: 126, endPoint y: 442, distance: 500.7
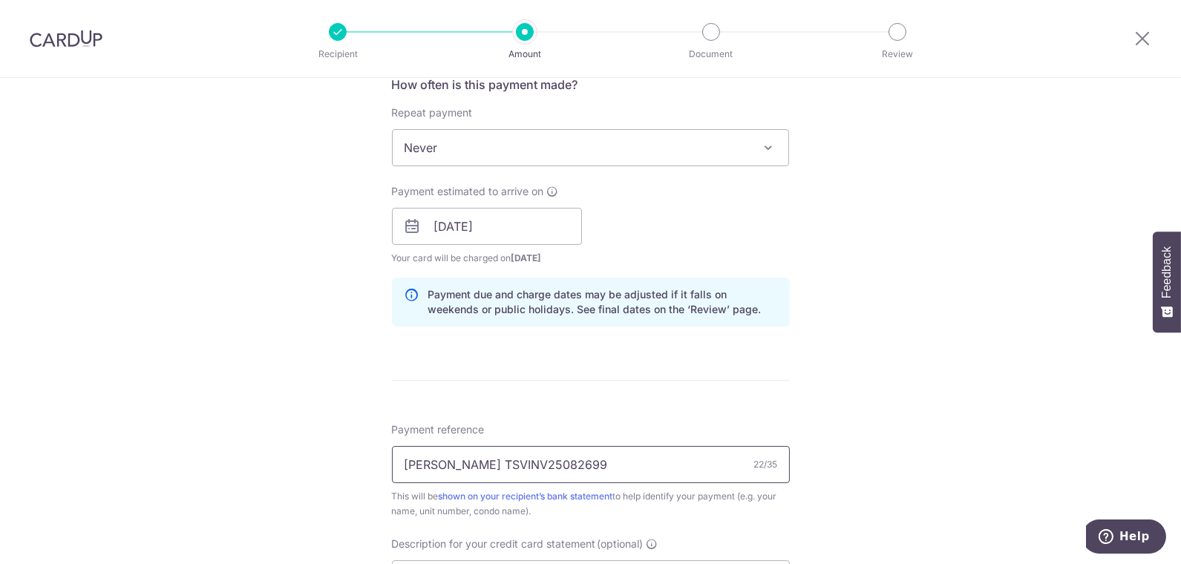
click at [126, 442] on div "Tell us more about your payment Enter payment amount SGD 17,831.50 17831.50 GST…" at bounding box center [590, 253] width 1181 height 1504
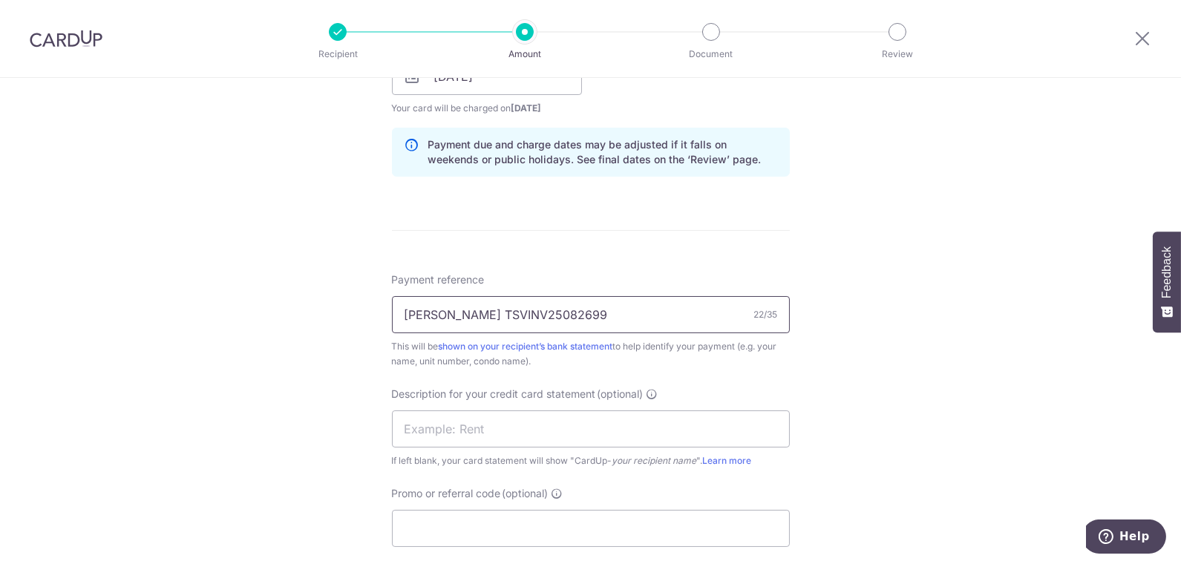
scroll to position [742, 0]
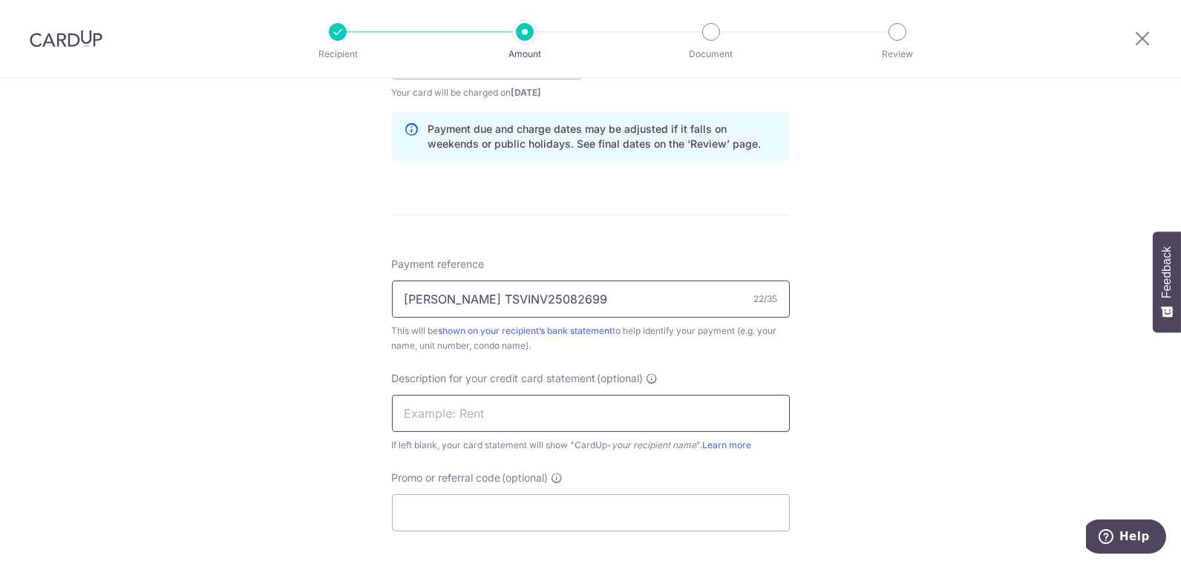
type input "Rael PL TSVINV25082699"
drag, startPoint x: 477, startPoint y: 401, endPoint x: 521, endPoint y: 416, distance: 47.0
click at [477, 402] on input "text" at bounding box center [591, 413] width 398 height 37
drag, startPoint x: 477, startPoint y: 411, endPoint x: 1095, endPoint y: 353, distance: 621.3
click at [1022, 434] on div "Tell us more about your payment Enter payment amount SGD 17,831.50 17831.50 GST…" at bounding box center [590, 87] width 1181 height 1504
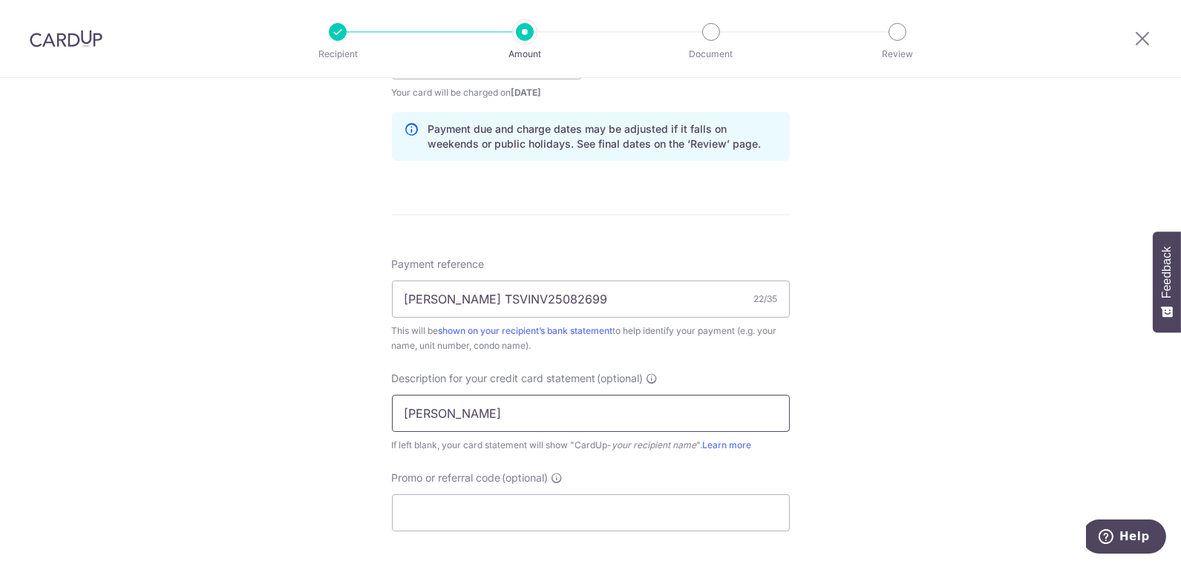
type input "Ryan ShuntakOct"
click at [507, 514] on input "Promo or referral code (optional)" at bounding box center [591, 512] width 398 height 37
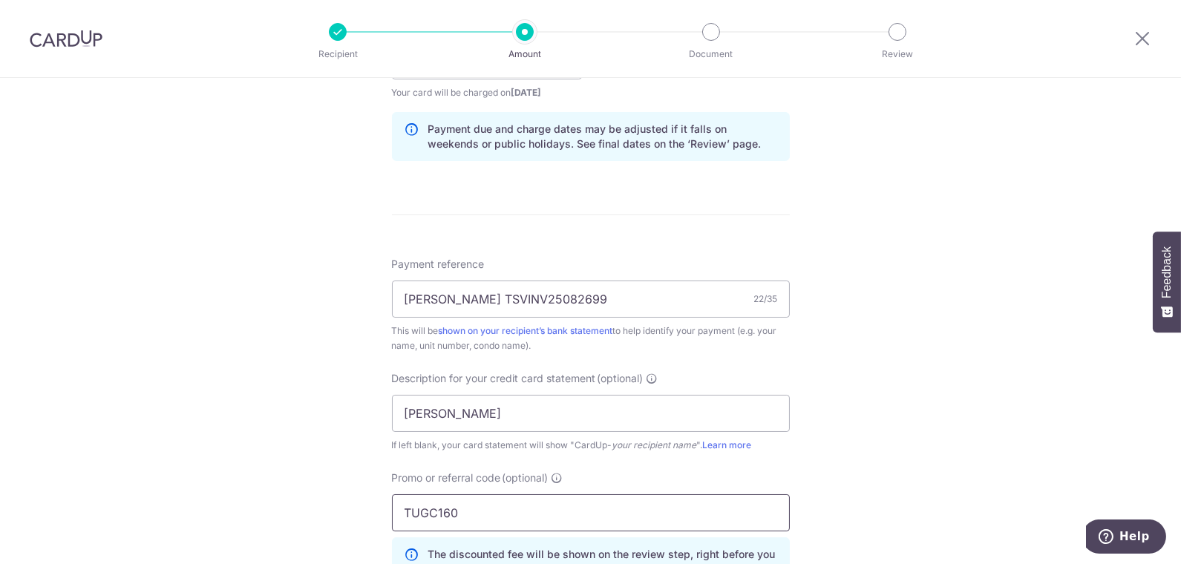
type input "TUGC160"
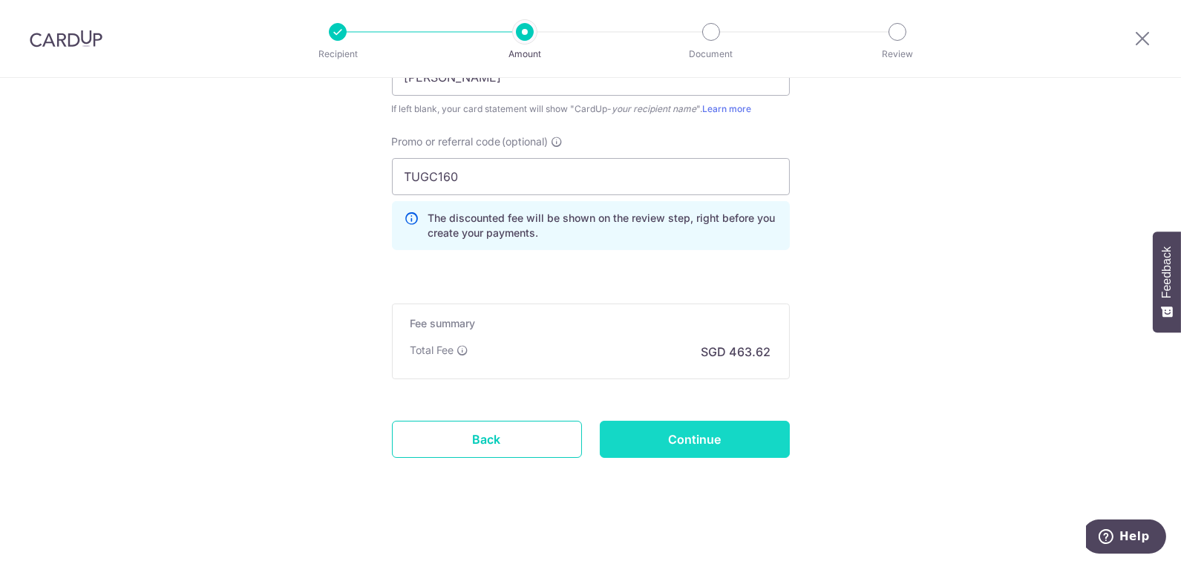
click at [714, 432] on input "Continue" at bounding box center [695, 439] width 190 height 37
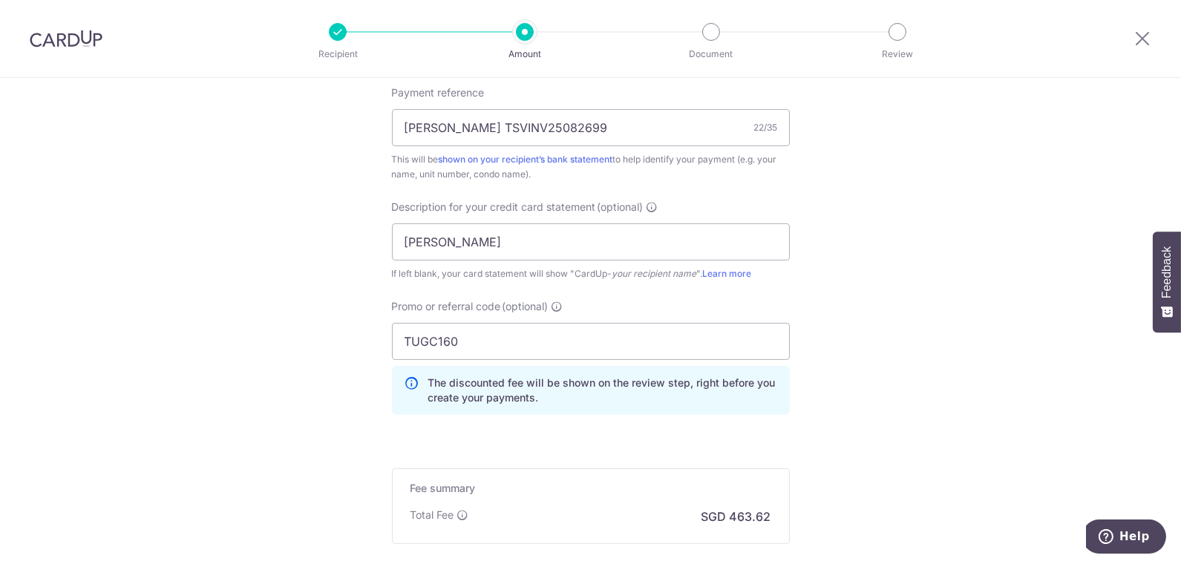
scroll to position [914, 0]
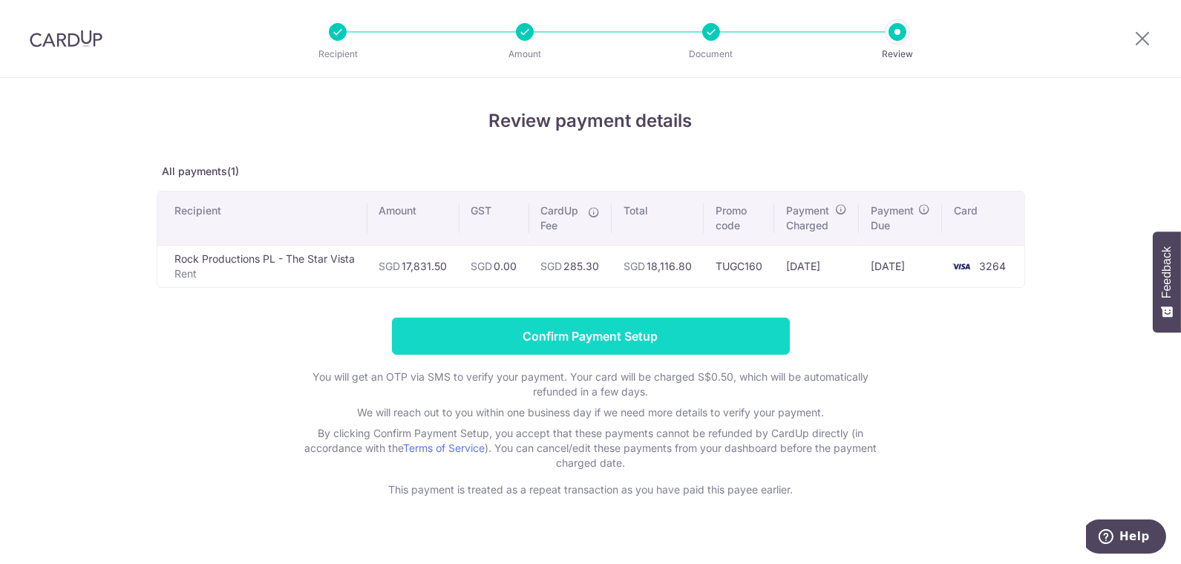
click at [688, 331] on input "Confirm Payment Setup" at bounding box center [591, 336] width 398 height 37
